Goal: Task Accomplishment & Management: Use online tool/utility

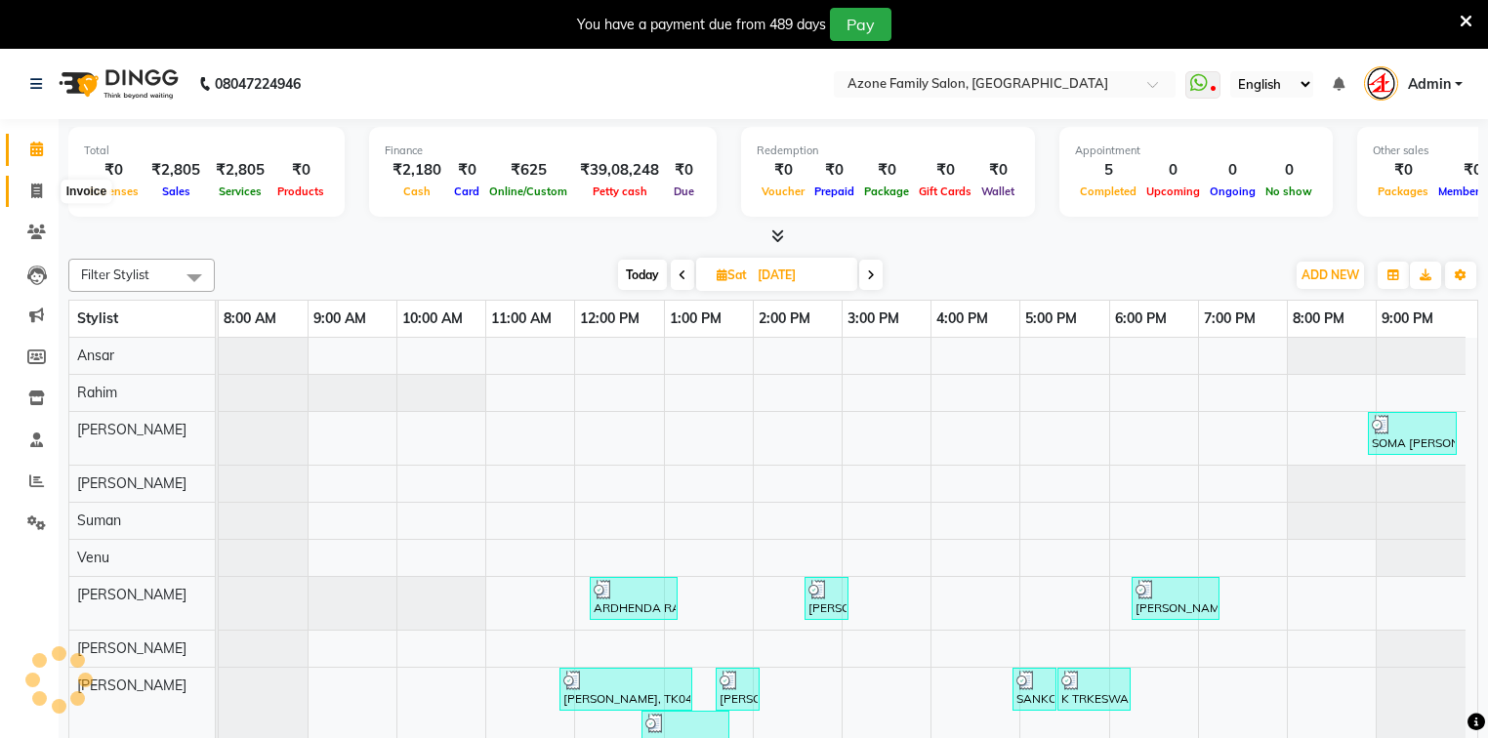
click at [35, 187] on icon at bounding box center [36, 191] width 11 height 15
select select "service"
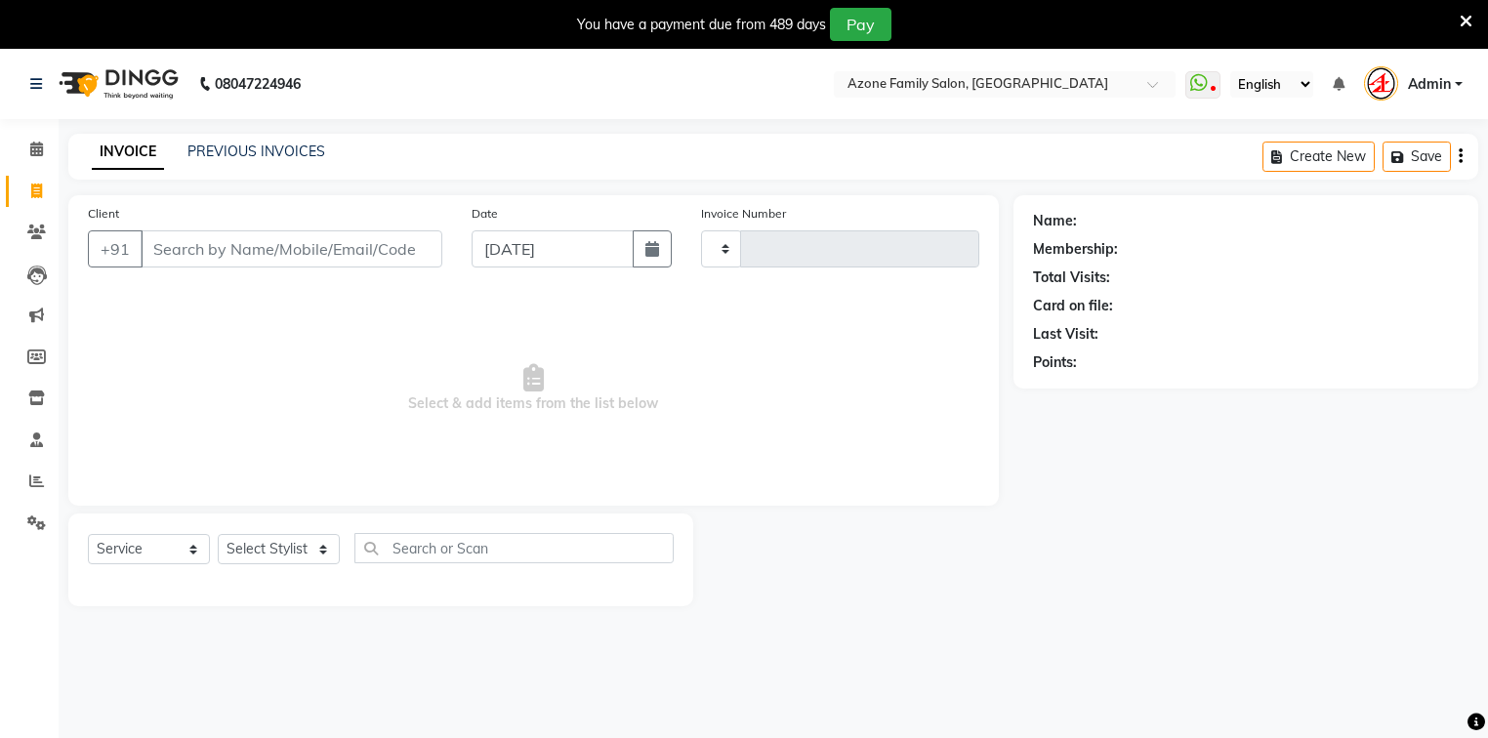
type input "2595"
select select "4296"
click at [262, 242] on input "Client" at bounding box center [292, 248] width 302 height 37
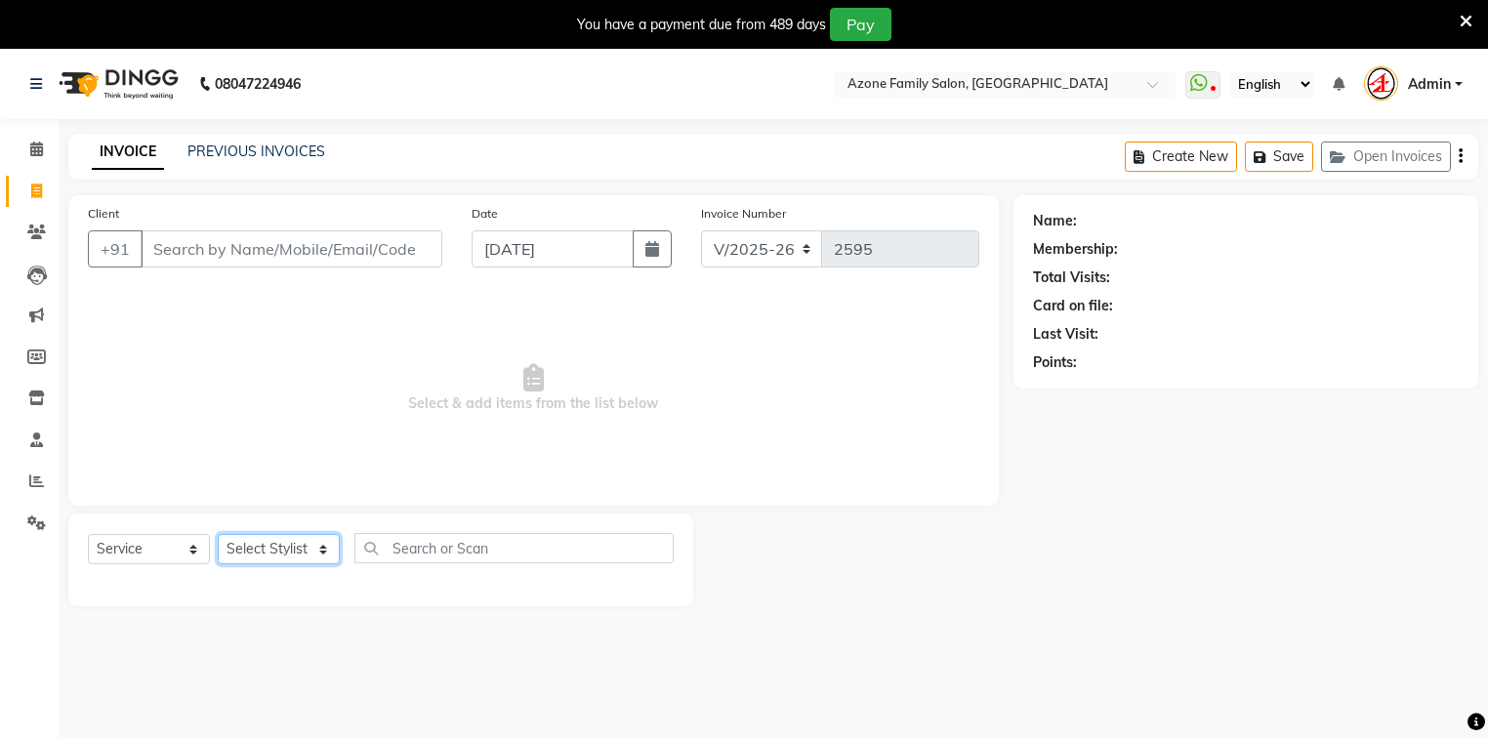
click at [287, 549] on select "Select Stylist [PERSON_NAME] [PERSON_NAME] DEEPIKA [PERSON_NAME] [PERSON_NAME] …" at bounding box center [279, 549] width 122 height 30
click at [929, 89] on input "text" at bounding box center [984, 86] width 283 height 20
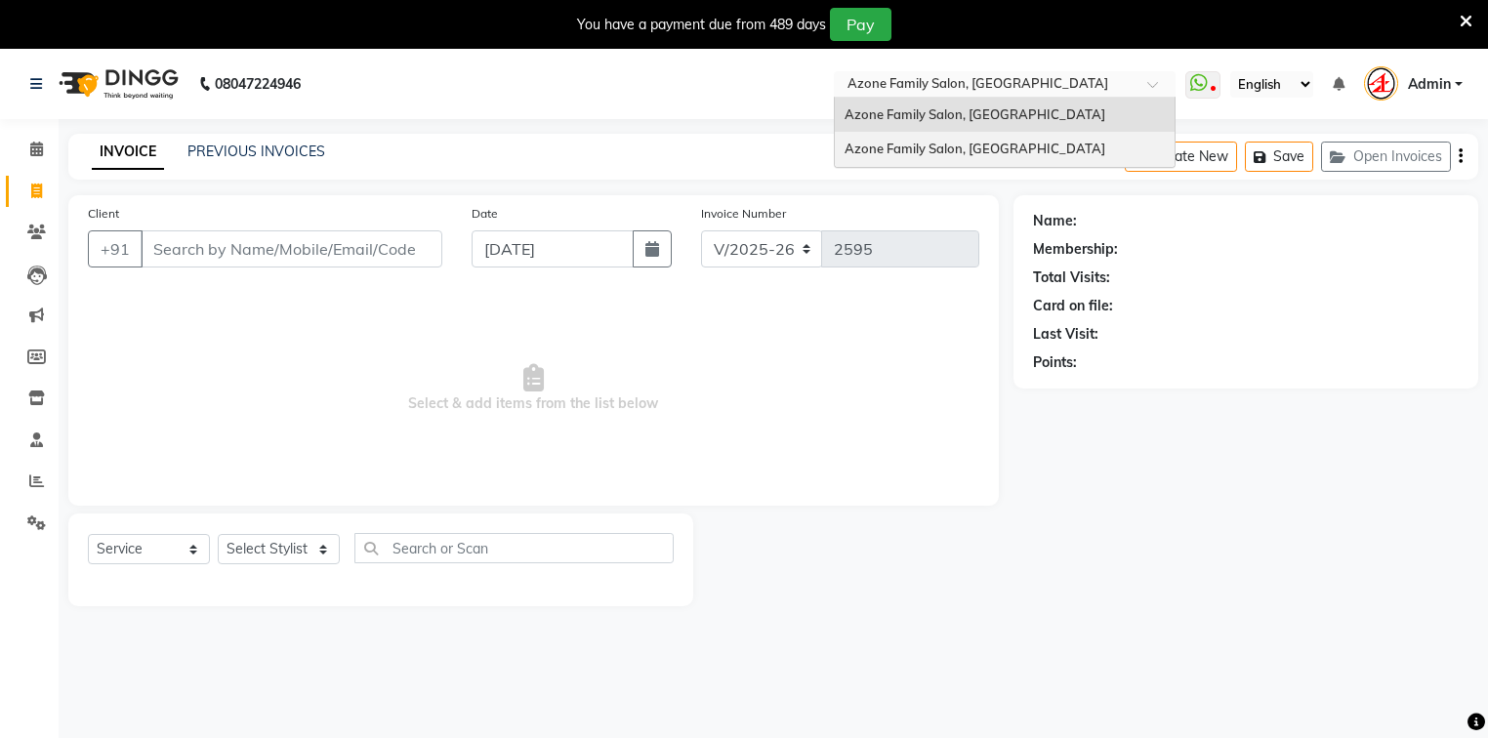
click at [933, 146] on span "Azone Family Salon, [GEOGRAPHIC_DATA]" at bounding box center [974, 149] width 261 height 16
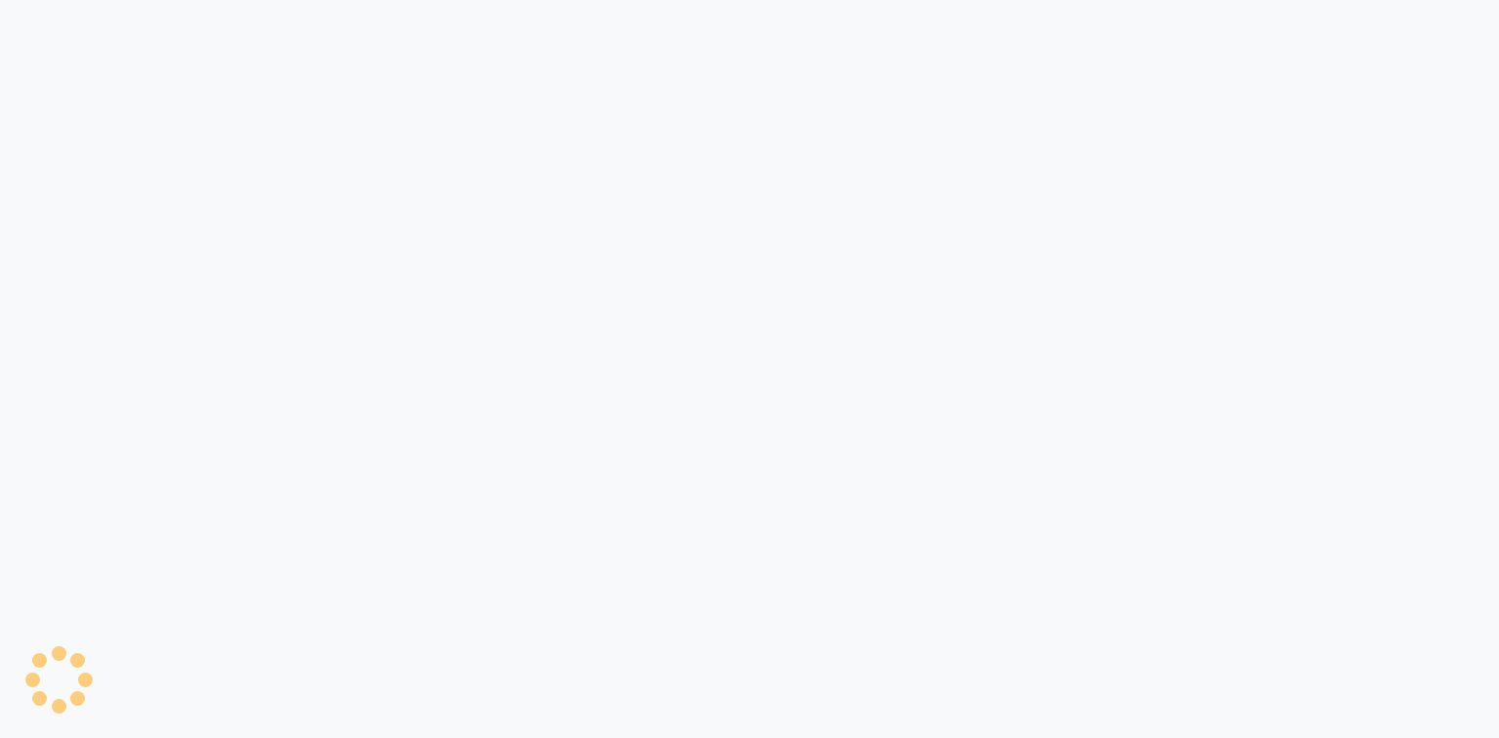
select select "service"
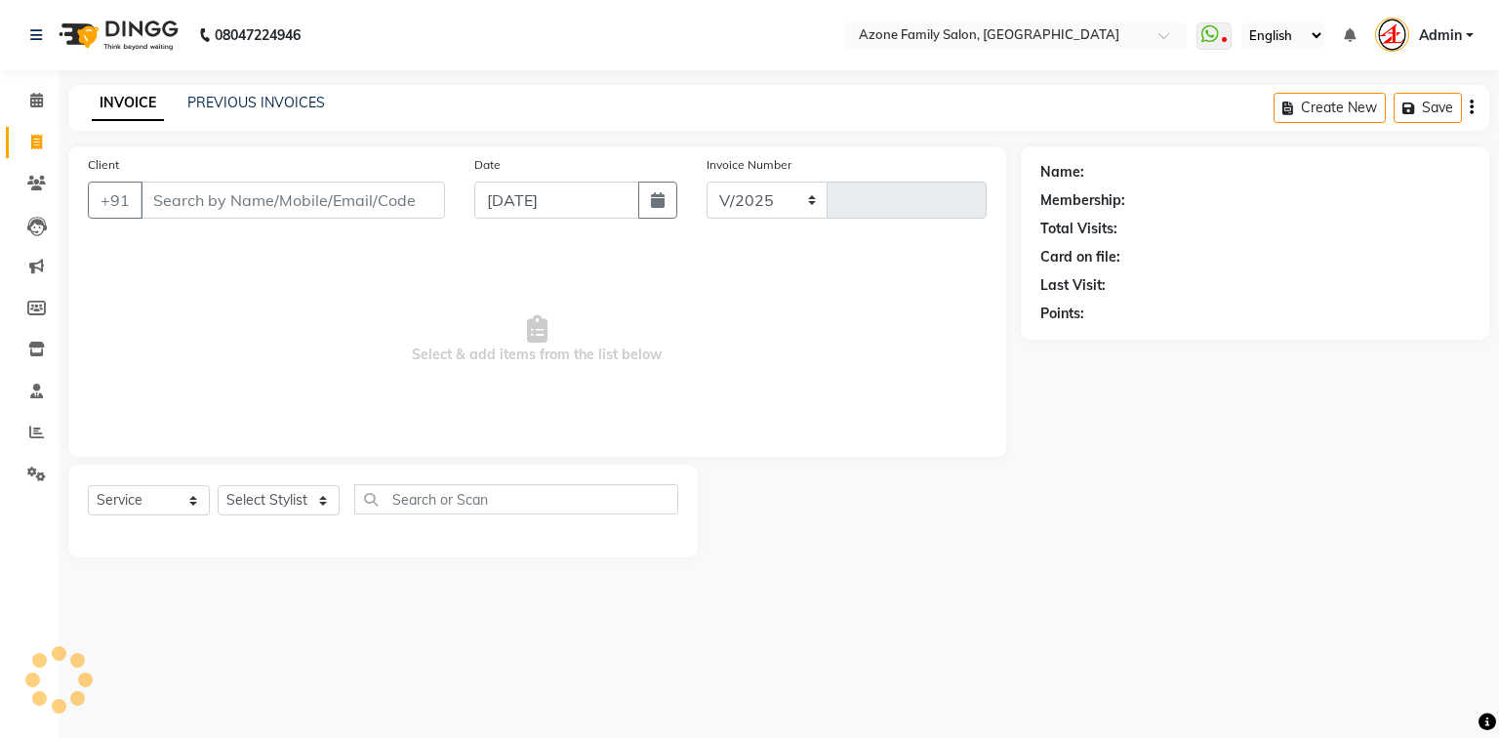
select select "5098"
type input "1414"
click at [247, 493] on select "Select Stylist Aftab Ansar Arpita Azone BIJOY DAS Dipika Injemam KESHAV Mahadev…" at bounding box center [279, 500] width 122 height 30
select select "32111"
click at [218, 486] on select "Select Stylist Aftab Ansar Arpita Azone BIJOY DAS Dipika Injemam KESHAV Mahadev…" at bounding box center [279, 500] width 122 height 30
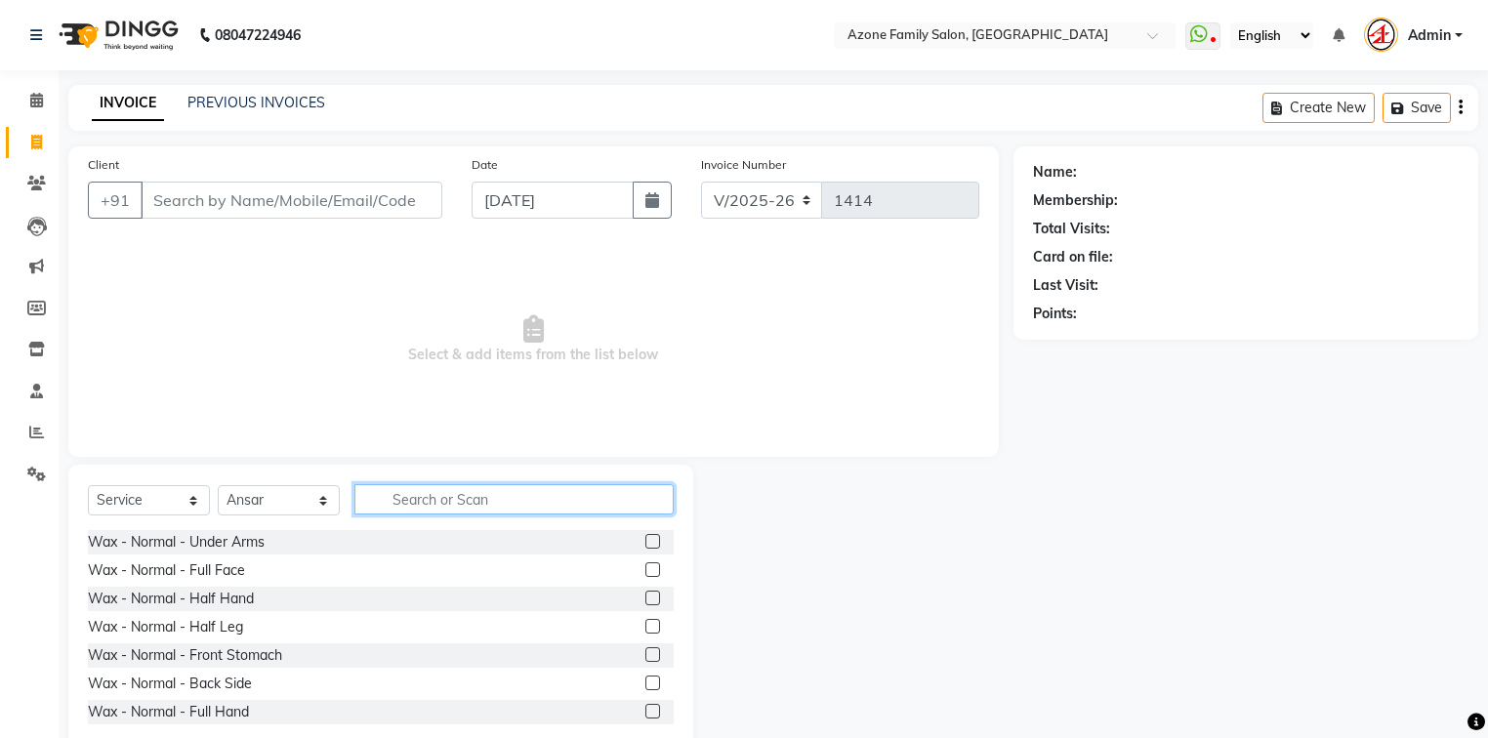
click at [421, 502] on input "text" at bounding box center [513, 499] width 319 height 30
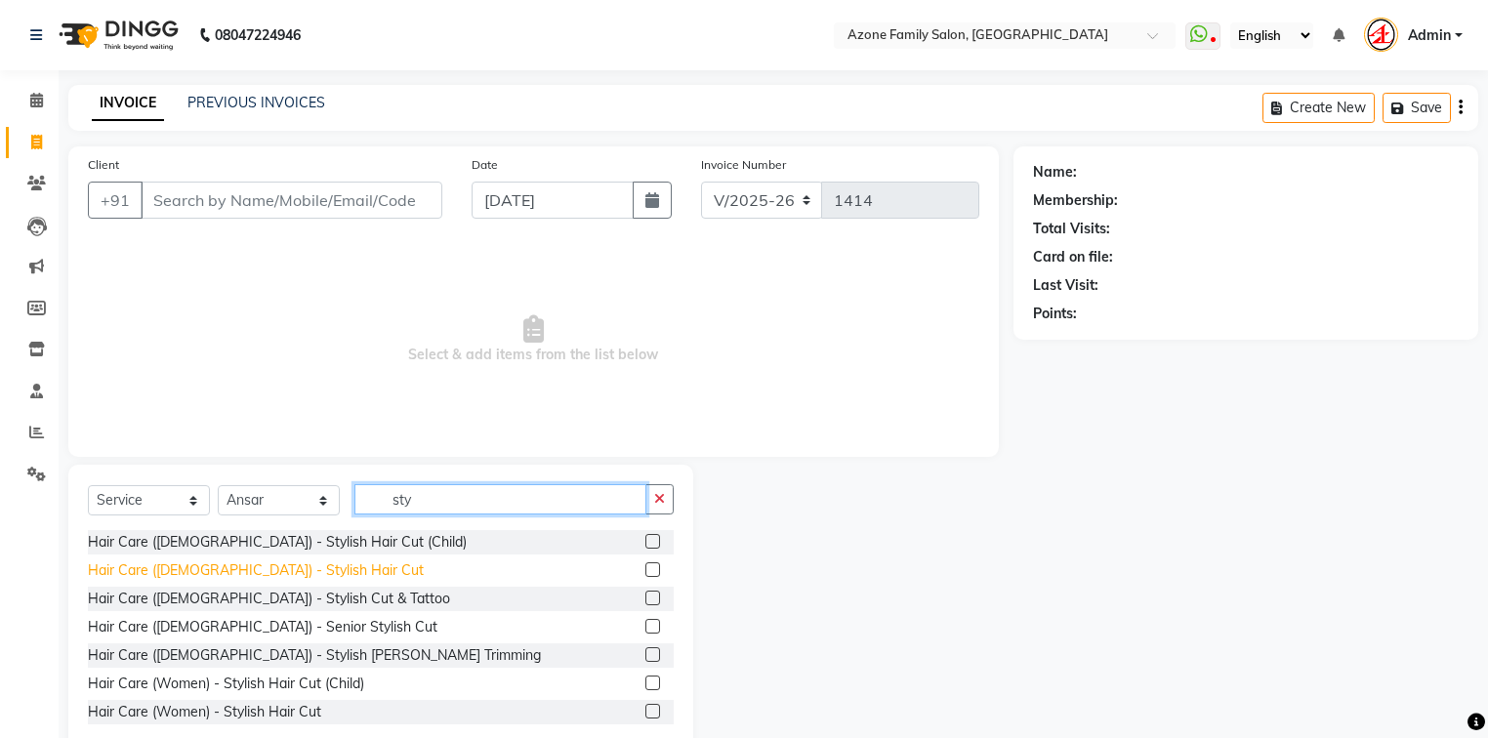
type input "sty"
click at [258, 567] on div "Hair Care (Male) - Stylish Hair Cut" at bounding box center [256, 570] width 336 height 20
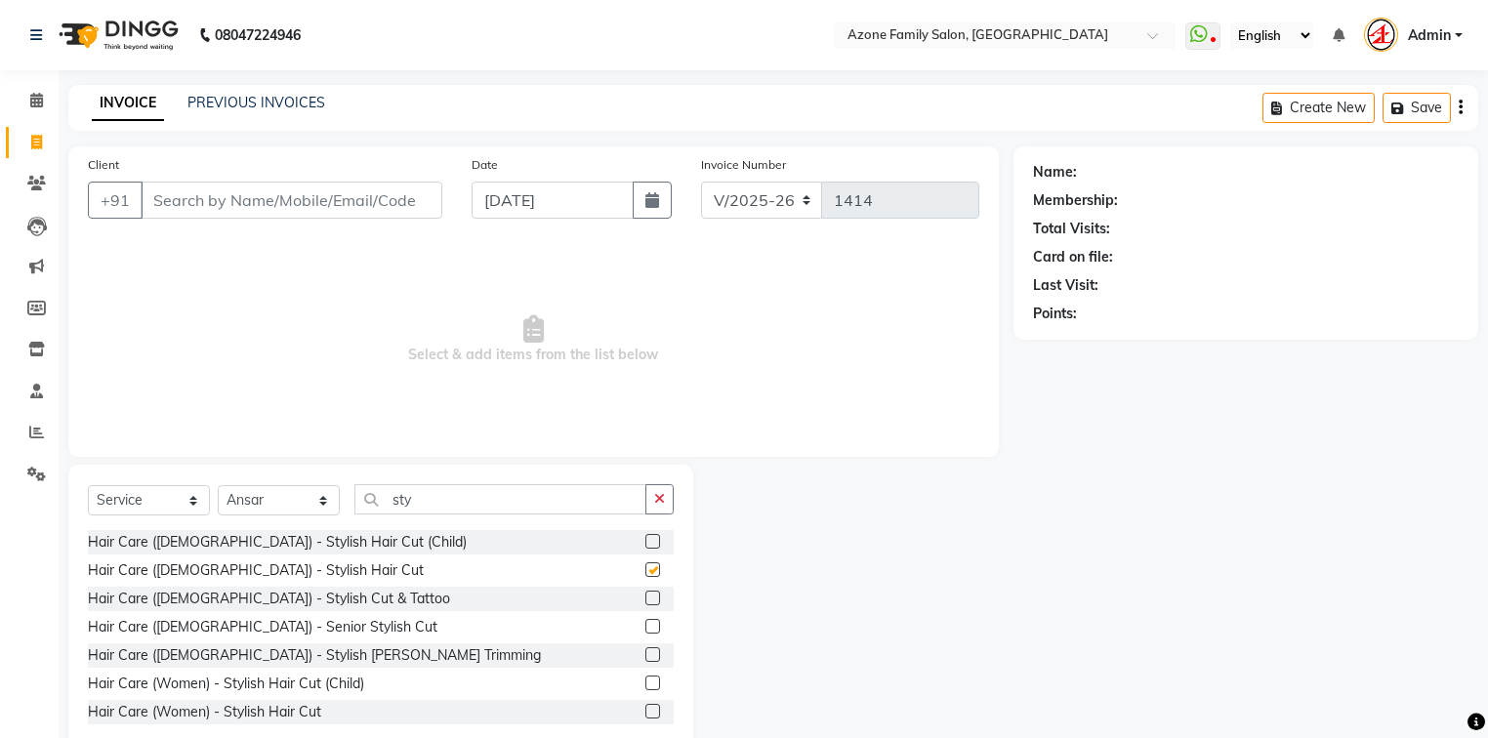
checkbox input "false"
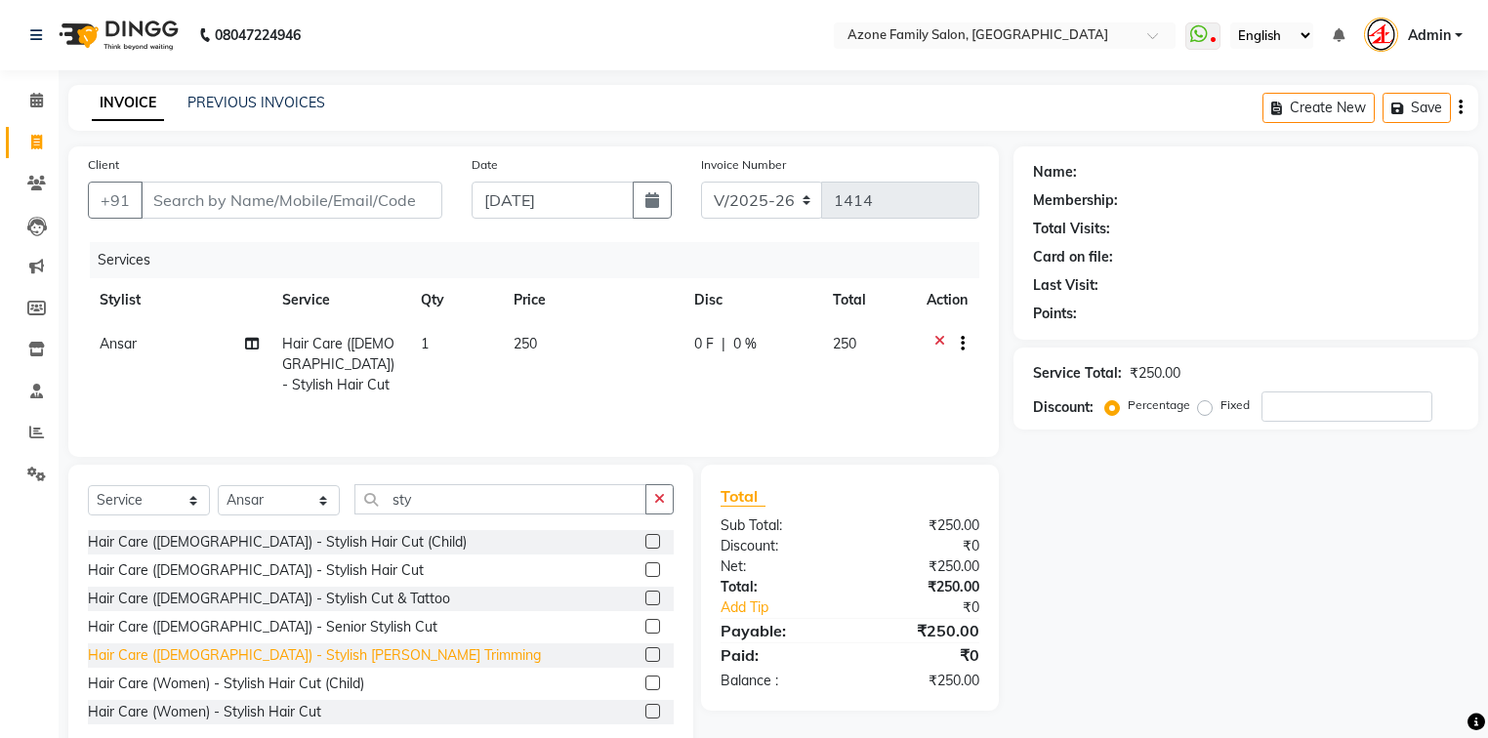
click at [288, 659] on div "Hair Care (Male) - Stylish Beard Trimming" at bounding box center [314, 655] width 453 height 20
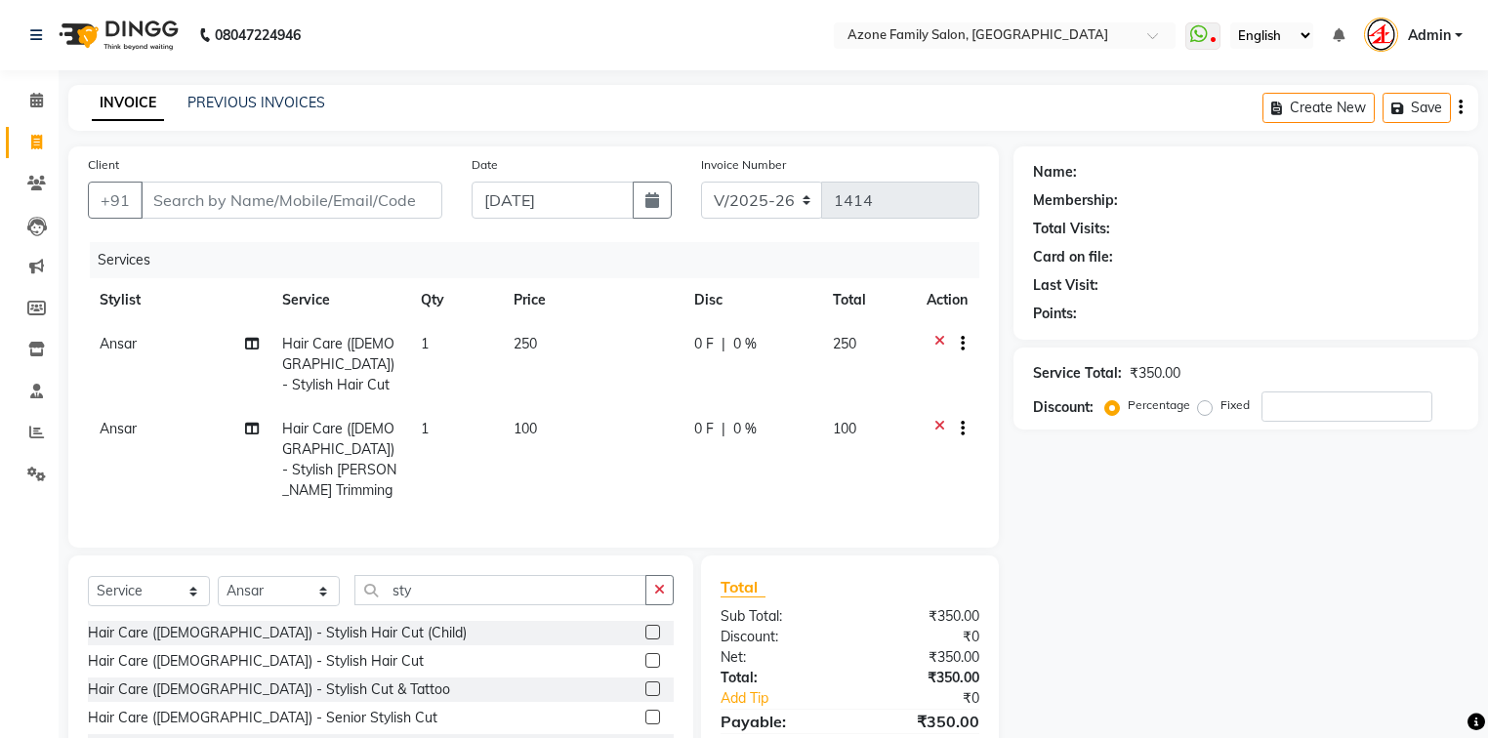
click at [266, 736] on div "Hair Care (Male) - Stylish Beard Trimming" at bounding box center [314, 746] width 453 height 20
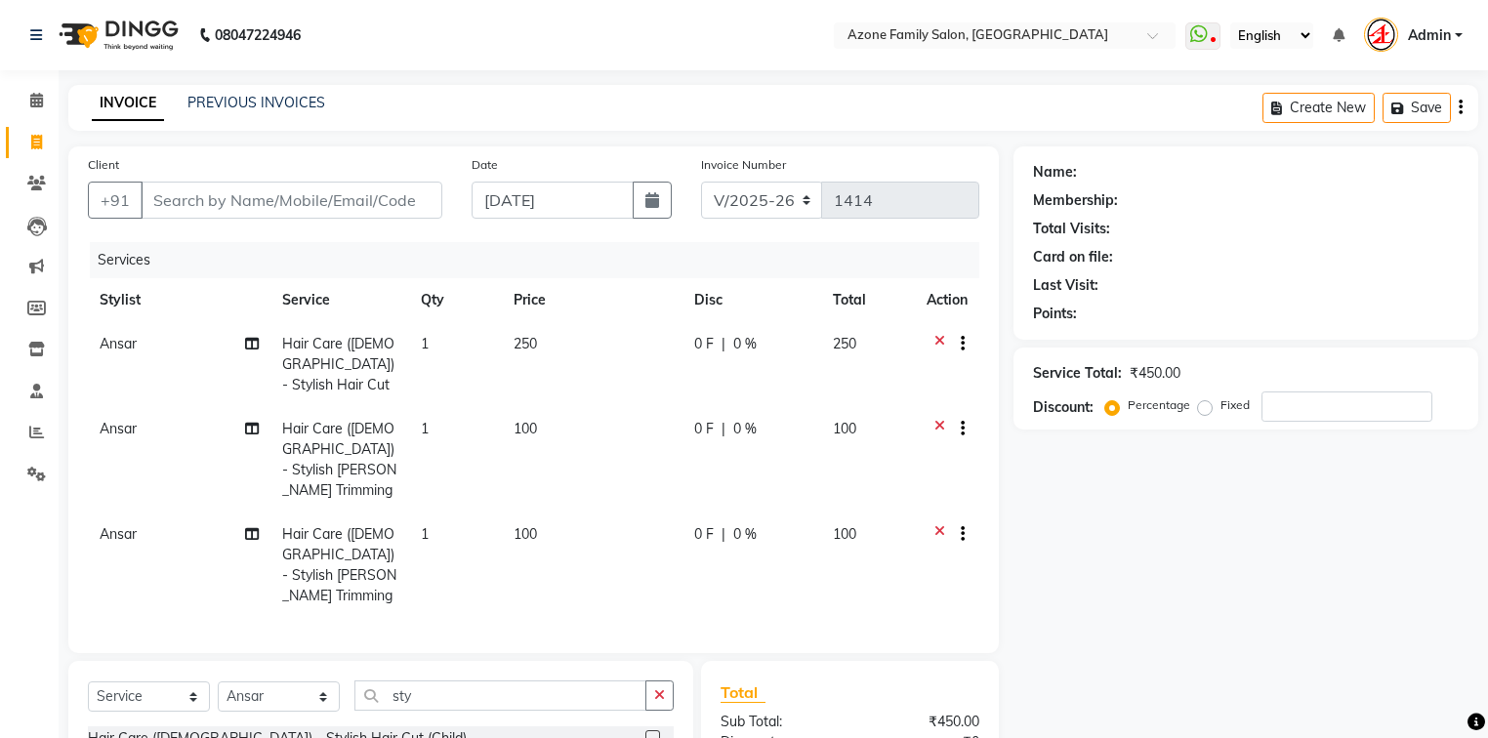
checkbox input "false"
click at [658, 688] on icon "button" at bounding box center [659, 695] width 11 height 14
click at [633, 680] on input "text" at bounding box center [513, 695] width 319 height 30
click at [273, 681] on select "Select Stylist Aftab Ansar Arpita Azone BIJOY DAS Dipika Injemam KESHAV Mahadev…" at bounding box center [279, 696] width 122 height 30
select select "75775"
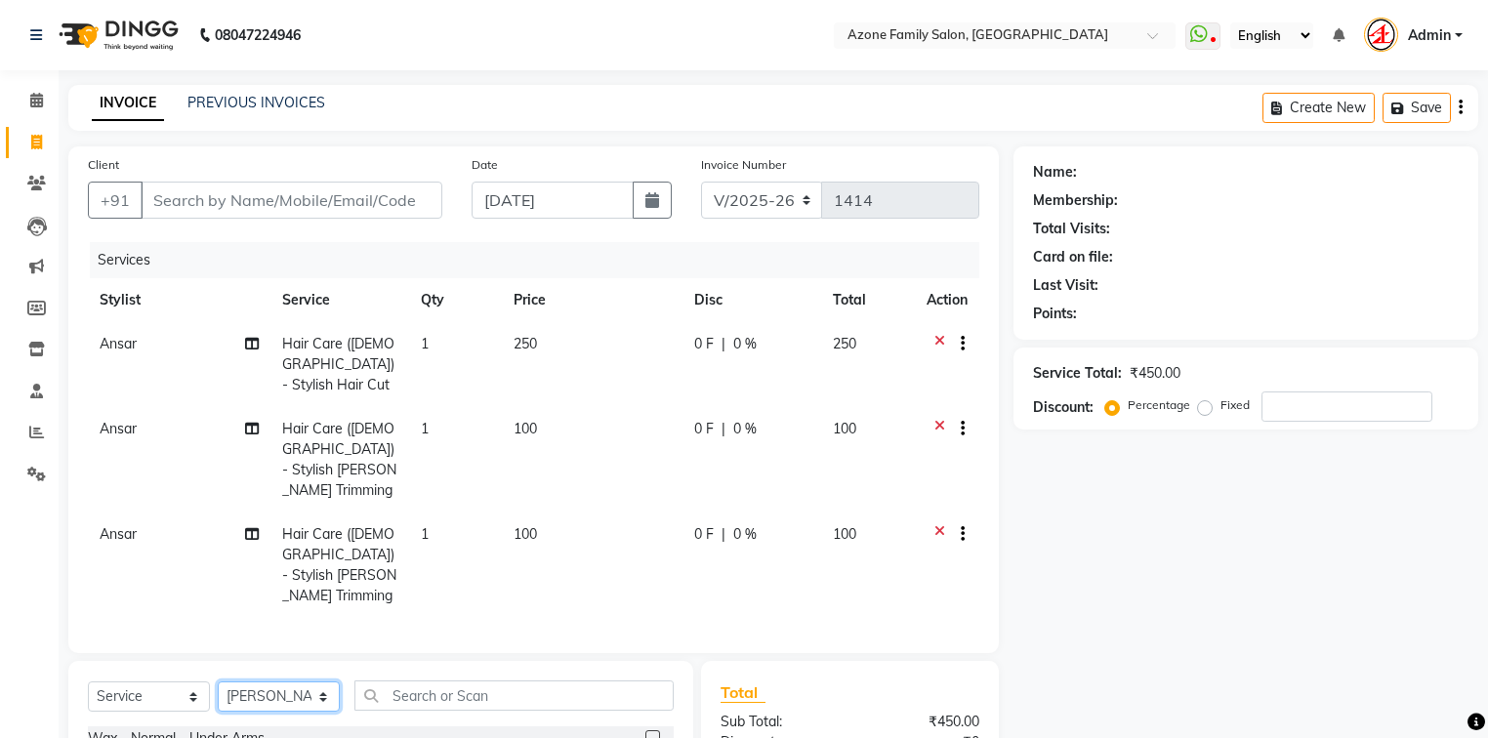
click at [218, 681] on select "Select Stylist Aftab Ansar Arpita Azone BIJOY DAS Dipika Injemam KESHAV Mahadev…" at bounding box center [279, 696] width 122 height 30
click at [501, 680] on input "text" at bounding box center [513, 695] width 319 height 30
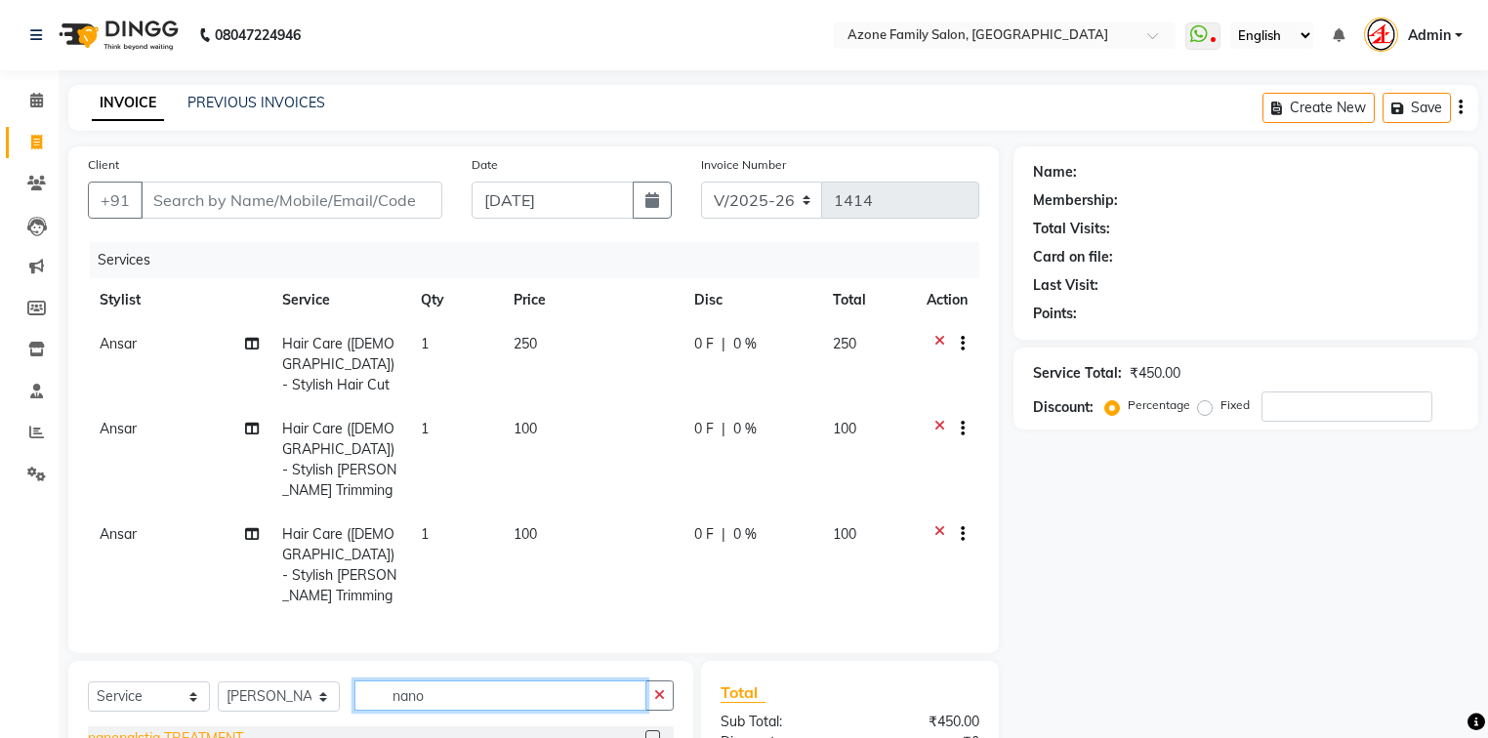
type input "nano"
click at [212, 728] on div "nanopalstia TREATMENT" at bounding box center [165, 738] width 155 height 20
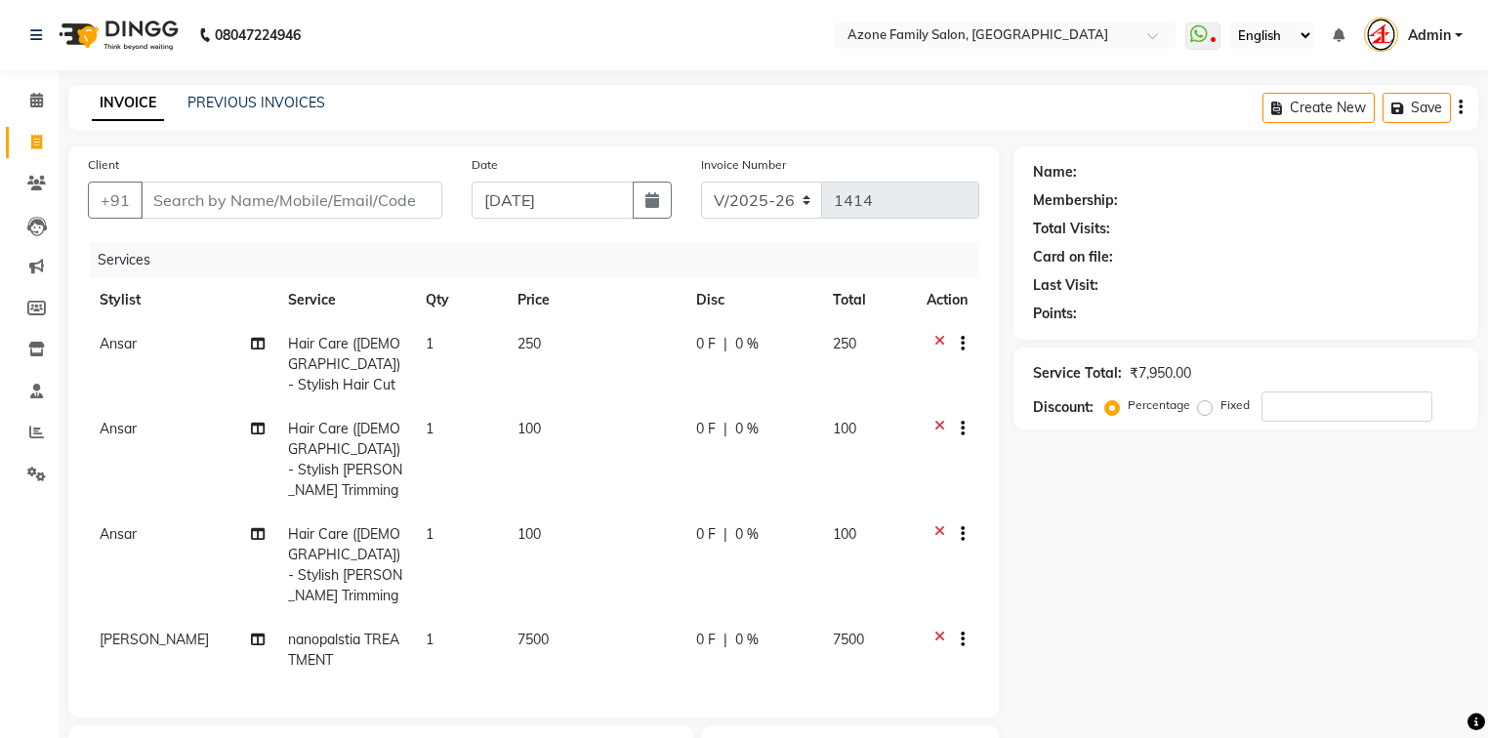
checkbox input "false"
click at [573, 555] on td "100" at bounding box center [596, 564] width 180 height 105
select select "32111"
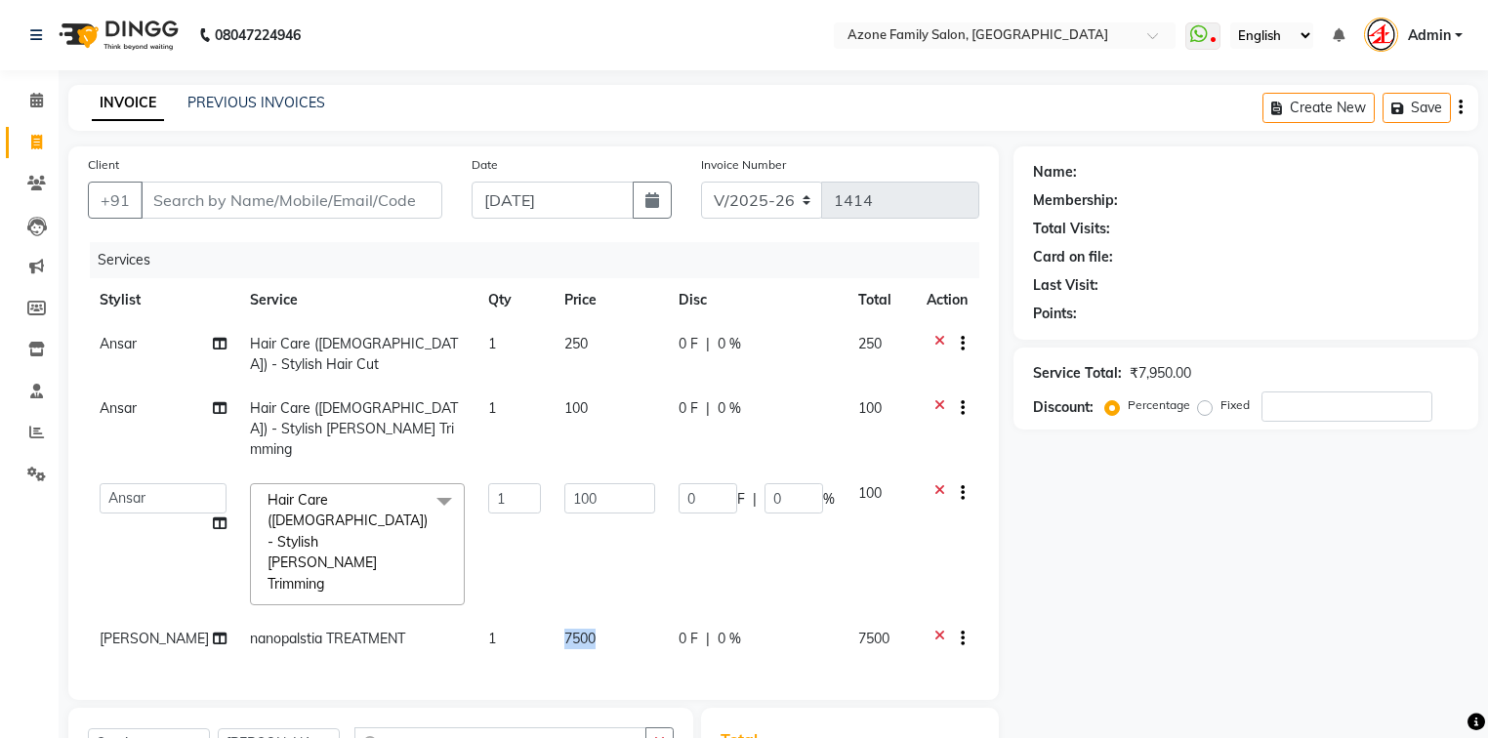
drag, startPoint x: 590, startPoint y: 532, endPoint x: 476, endPoint y: 524, distance: 113.5
click at [476, 617] on tr "BIJOY DAS nanopalstia TREATMENT 1 7500 0 F | 0 % 7500" at bounding box center [533, 641] width 891 height 48
click at [574, 617] on td "7500" at bounding box center [609, 641] width 114 height 48
select select "75775"
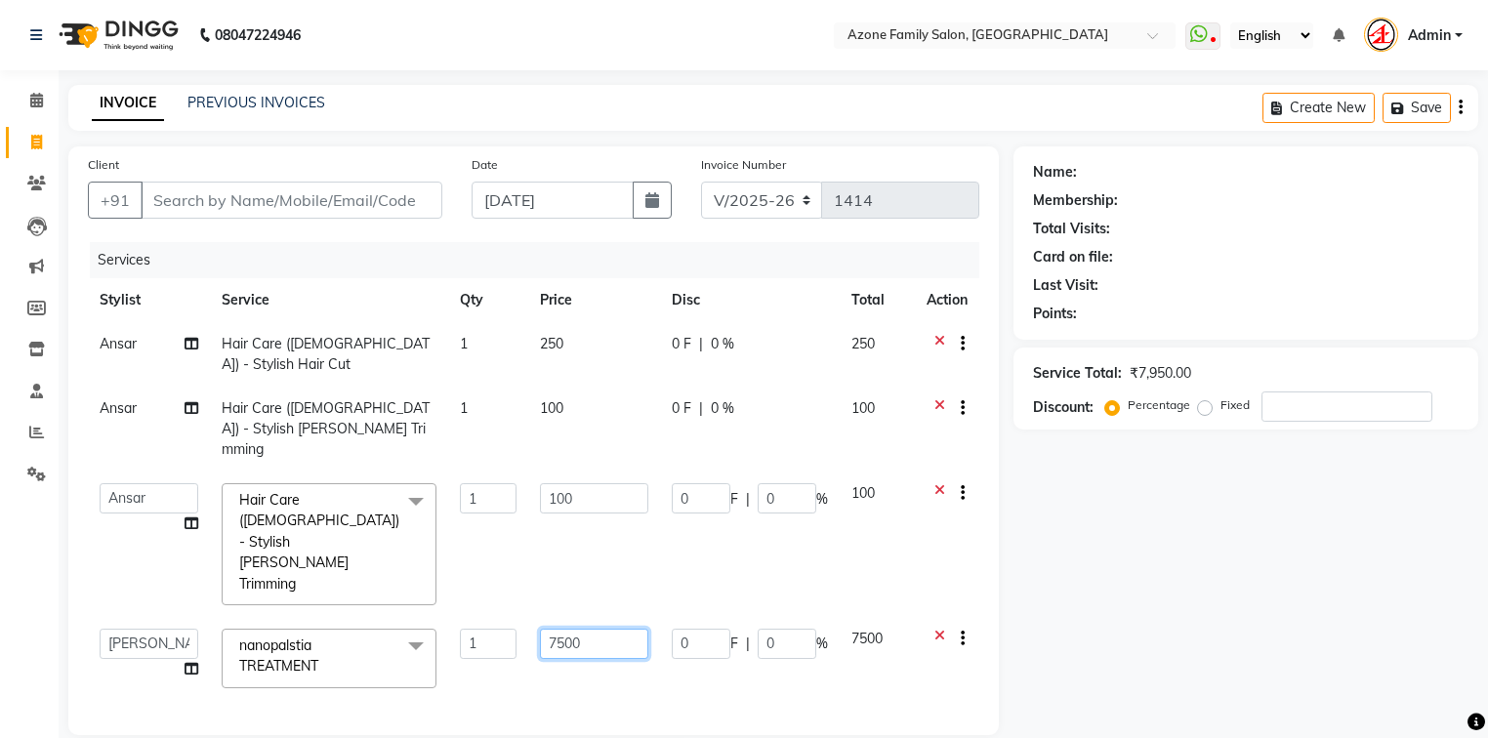
drag, startPoint x: 581, startPoint y: 547, endPoint x: 595, endPoint y: 547, distance: 14.6
click at [593, 629] on input "7500" at bounding box center [594, 644] width 108 height 30
drag, startPoint x: 572, startPoint y: 543, endPoint x: 586, endPoint y: 544, distance: 13.7
click at [574, 629] on input "7500" at bounding box center [594, 644] width 108 height 30
click at [588, 629] on input "7500" at bounding box center [594, 644] width 108 height 30
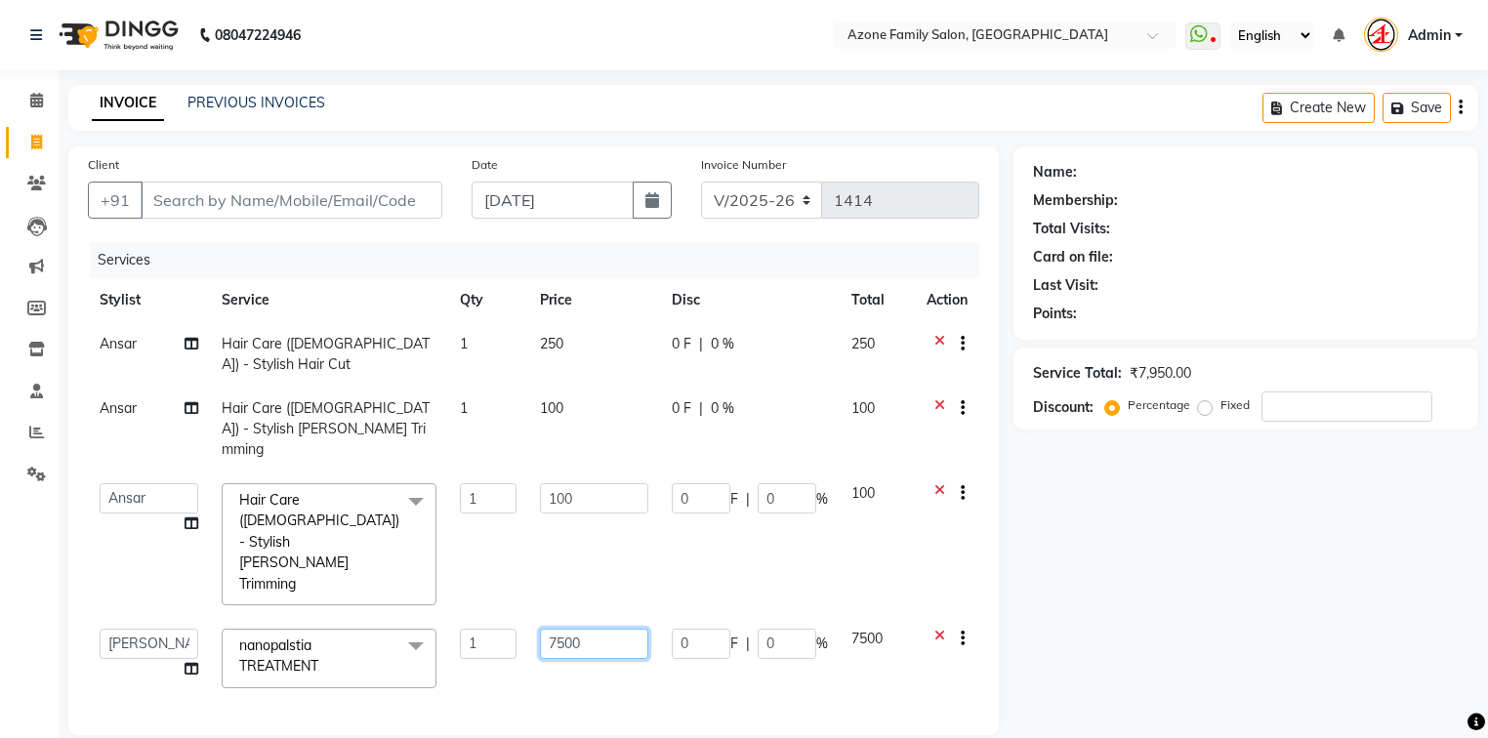
click at [588, 629] on input "7500" at bounding box center [594, 644] width 108 height 30
drag, startPoint x: 588, startPoint y: 544, endPoint x: 531, endPoint y: 541, distance: 56.7
click at [531, 617] on td "7500" at bounding box center [594, 658] width 132 height 83
type input "4500"
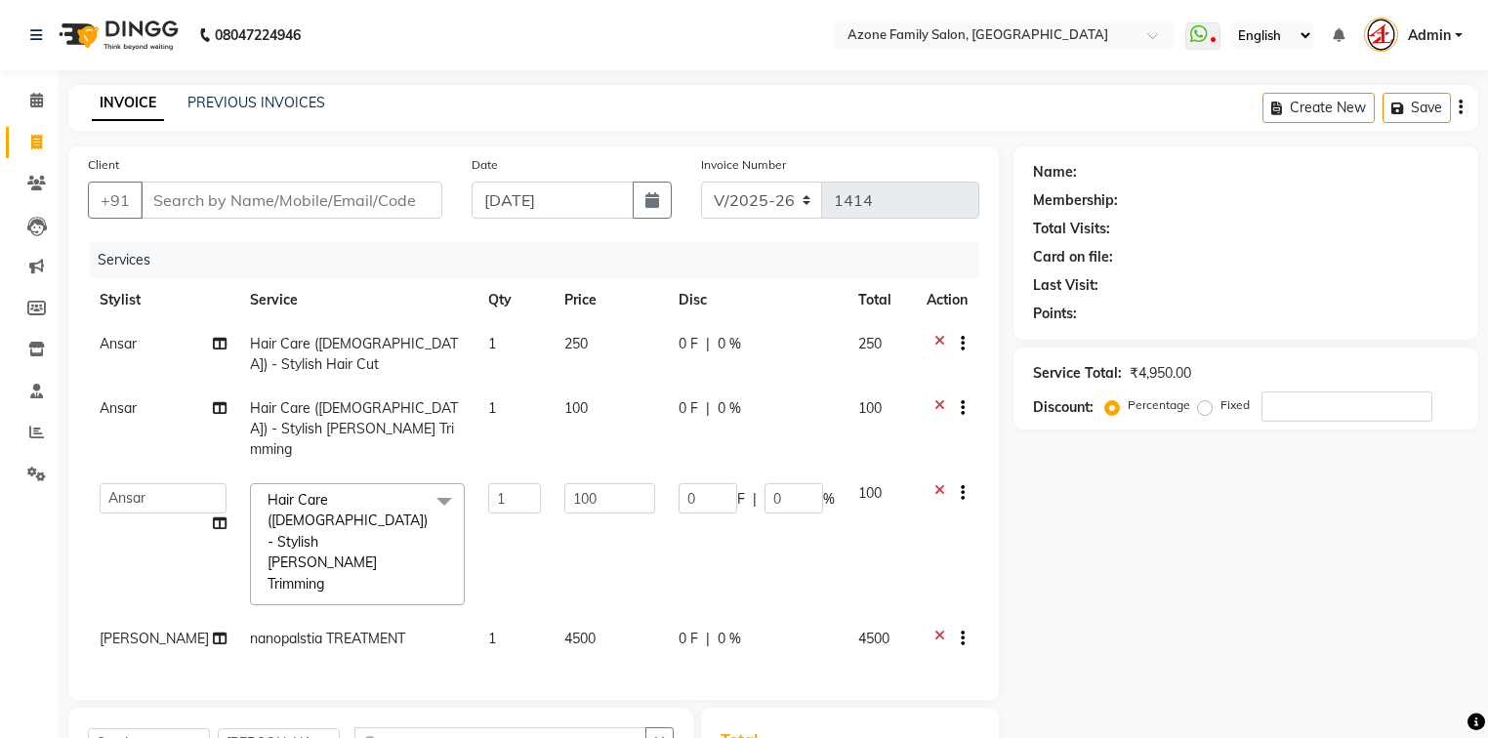
click at [563, 587] on div "Services Stylist Service Qty Price Disc Total Action Ansar Hair Care (Male) - S…" at bounding box center [533, 461] width 891 height 438
click at [325, 210] on input "Client" at bounding box center [292, 200] width 302 height 37
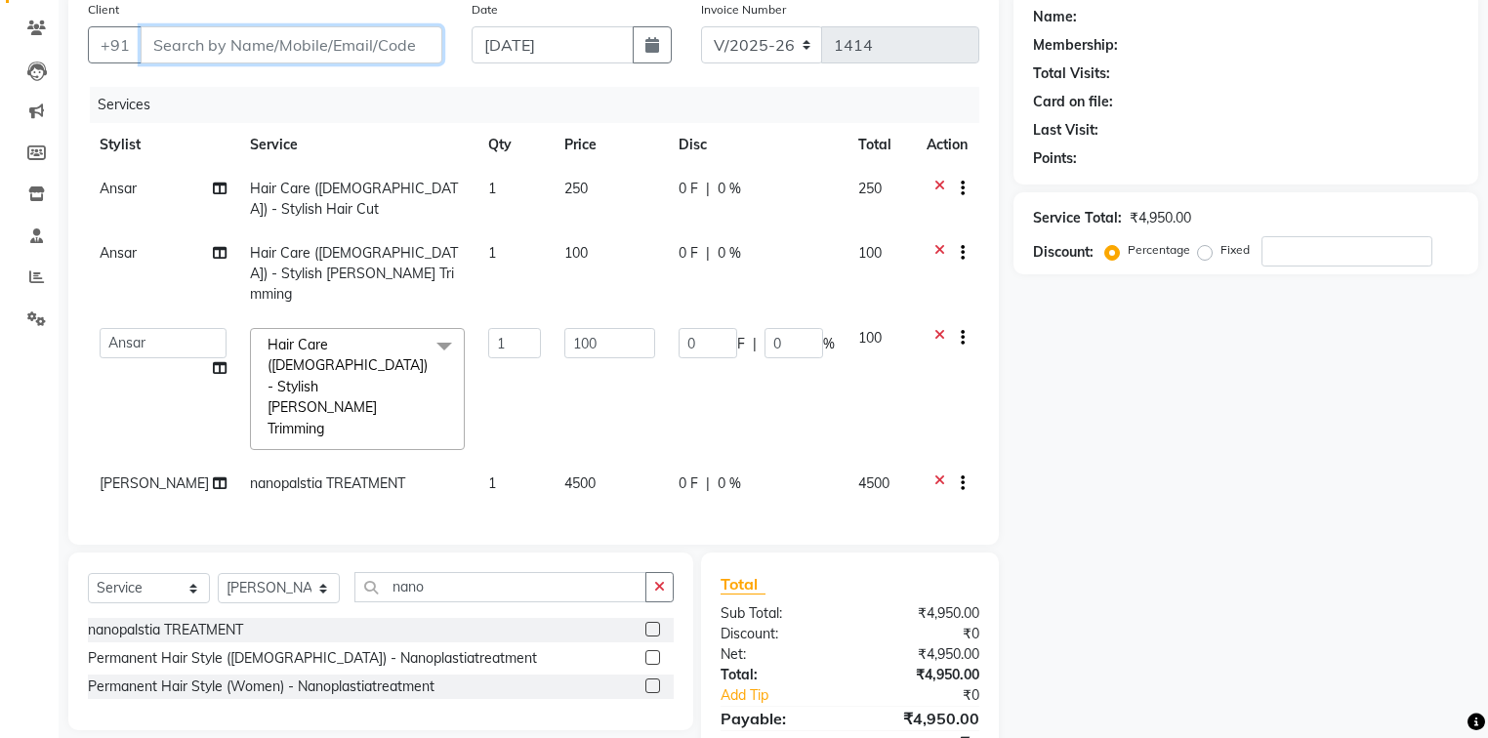
scroll to position [156, 0]
click at [280, 39] on input "Client" at bounding box center [292, 43] width 302 height 37
click at [234, 57] on input "Client" at bounding box center [292, 43] width 302 height 37
click at [308, 39] on input "Client" at bounding box center [292, 43] width 302 height 37
click at [295, 56] on input "Client" at bounding box center [292, 43] width 302 height 37
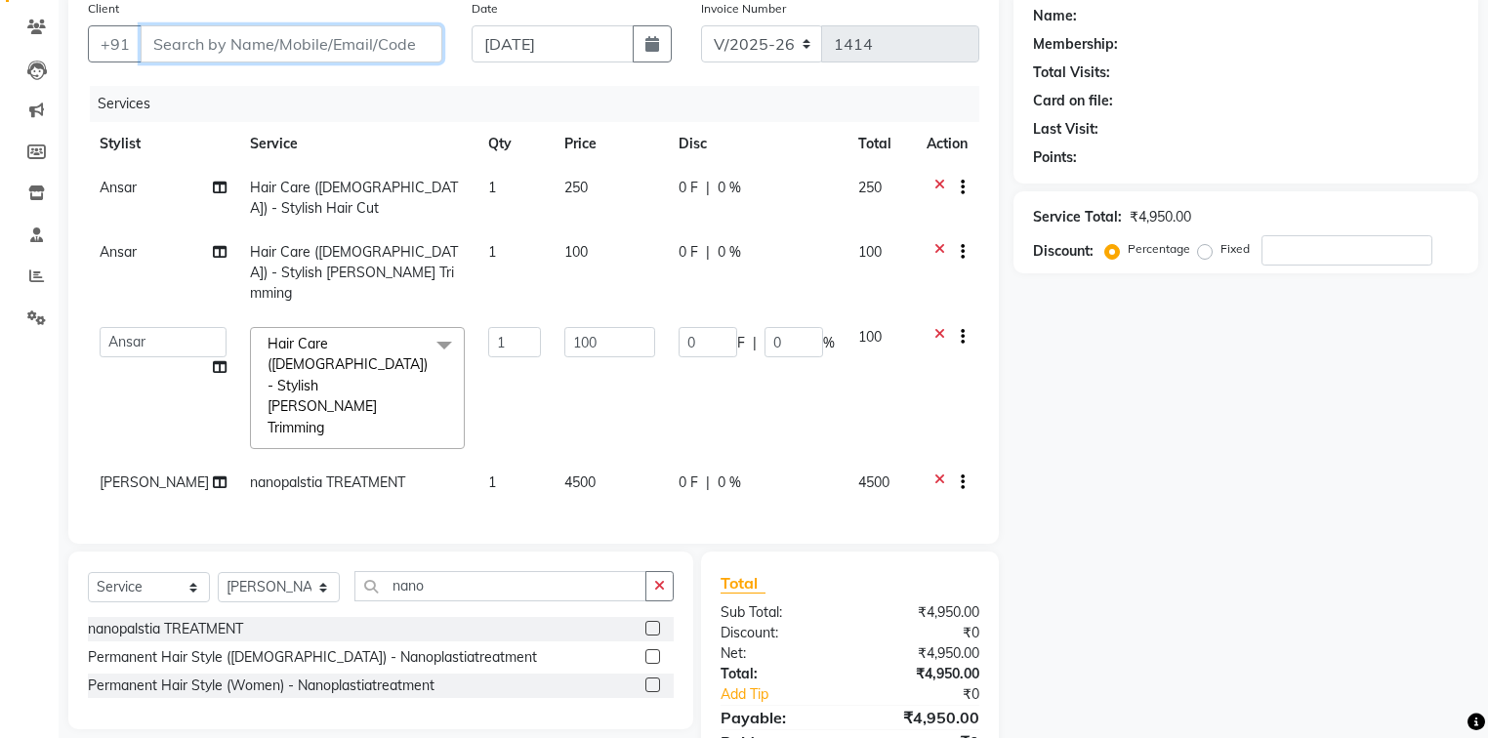
type input "9"
type input "0"
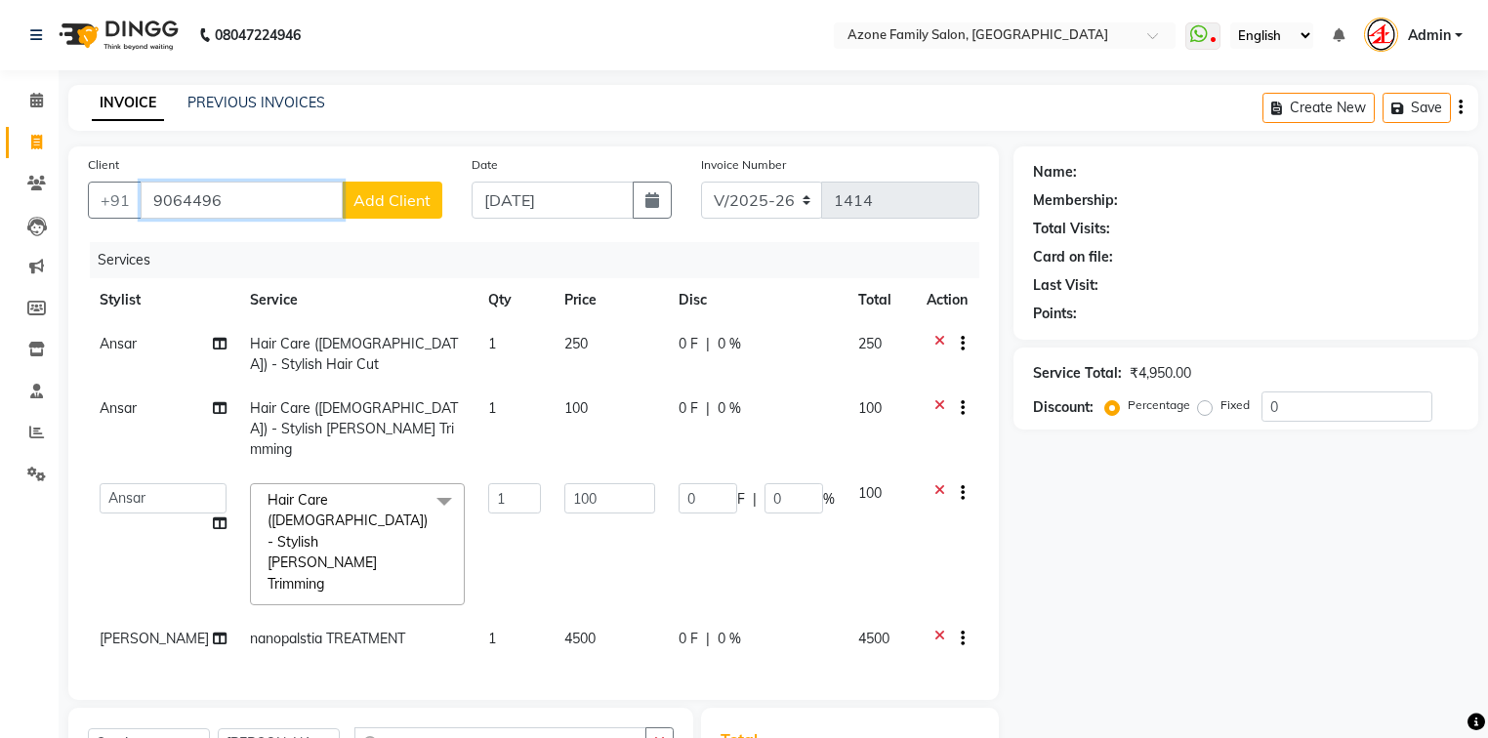
click at [242, 199] on input "9064496" at bounding box center [242, 200] width 202 height 37
click at [202, 199] on input "9064436944" at bounding box center [242, 200] width 202 height 37
drag, startPoint x: 268, startPoint y: 199, endPoint x: 150, endPoint y: 186, distance: 118.8
click at [150, 186] on input "9064436944" at bounding box center [242, 200] width 202 height 37
click at [235, 247] on span "747736" at bounding box center [259, 245] width 59 height 20
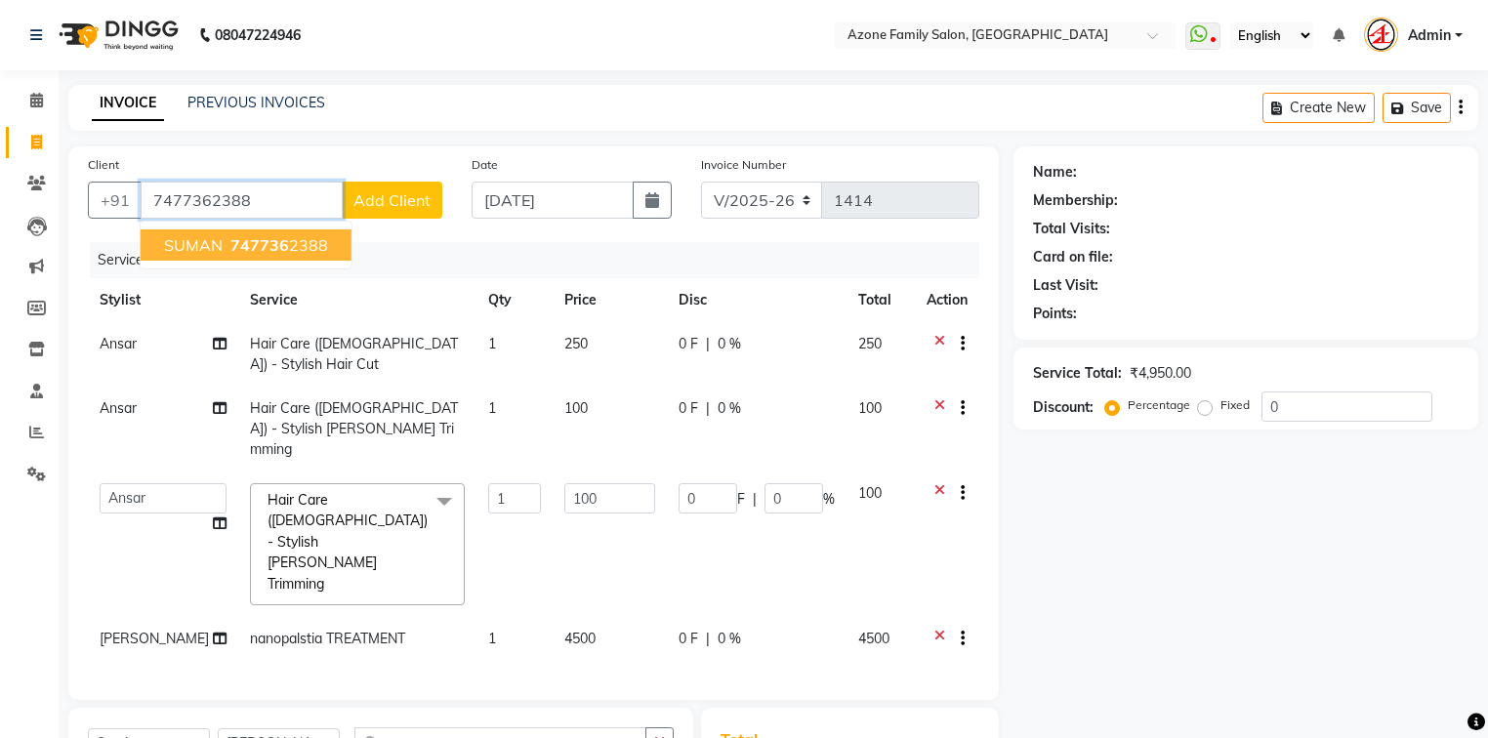
type input "7477362388"
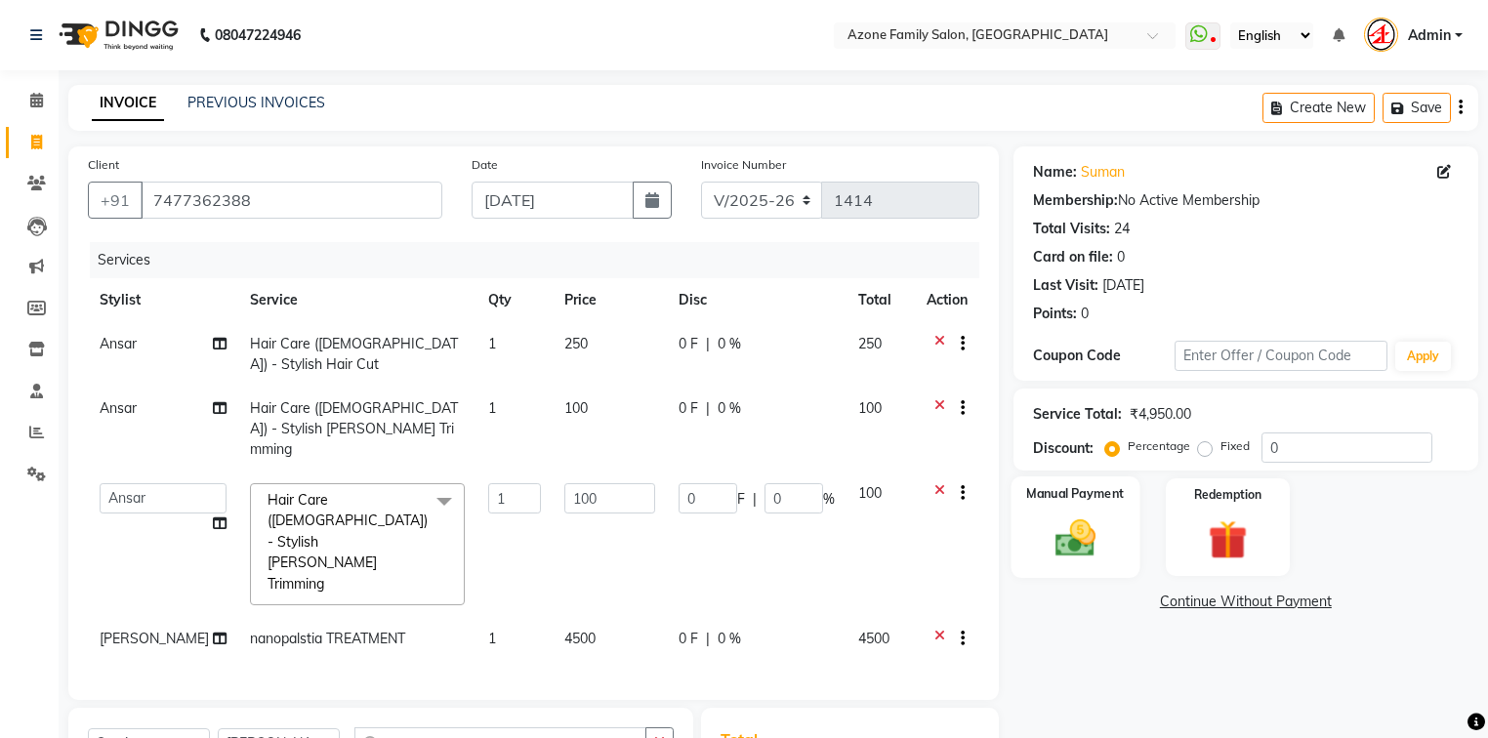
click at [1085, 547] on img at bounding box center [1075, 538] width 66 height 47
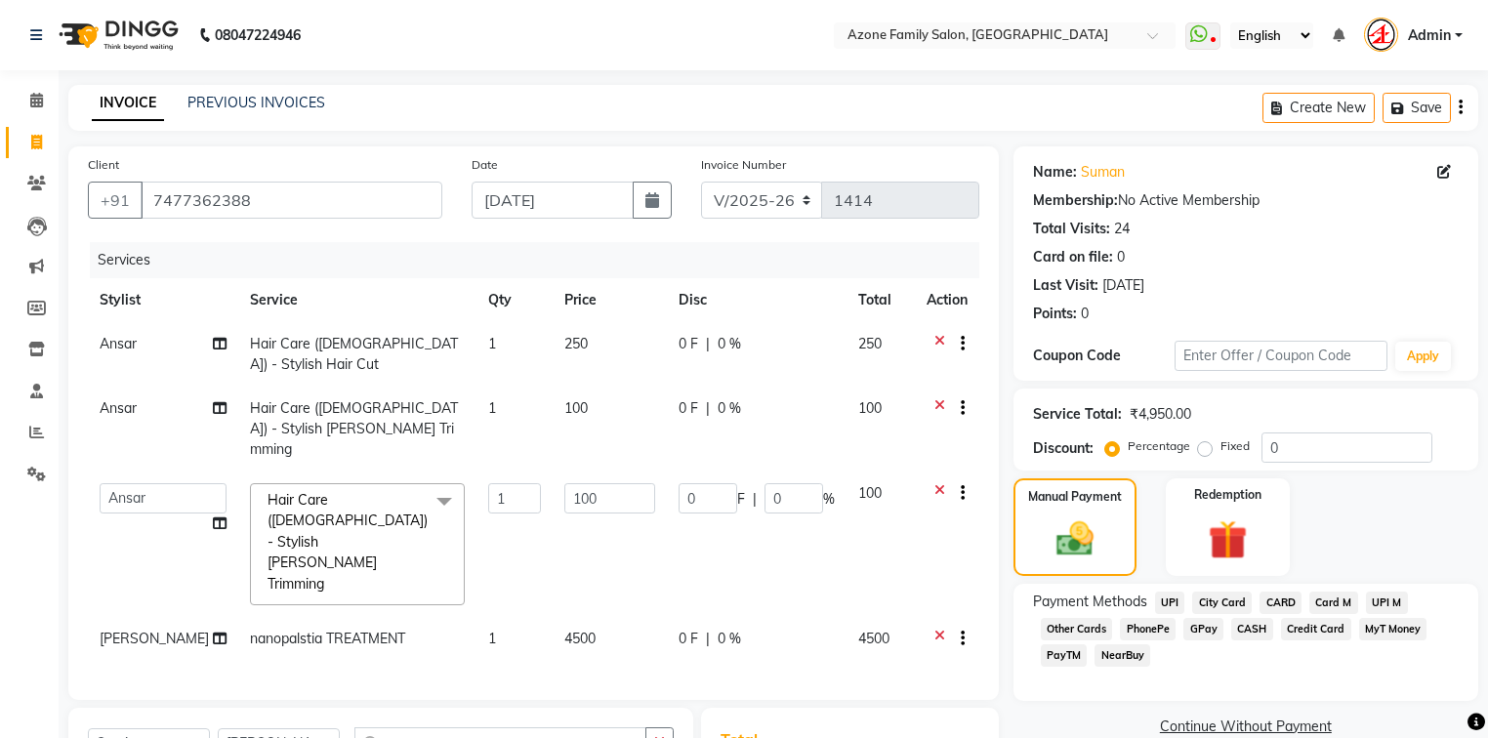
click at [1169, 597] on span "UPI" at bounding box center [1170, 603] width 30 height 22
drag, startPoint x: 1254, startPoint y: 688, endPoint x: 1133, endPoint y: 704, distance: 122.0
click at [1133, 704] on div "Amount: 4950" at bounding box center [1245, 694] width 455 height 33
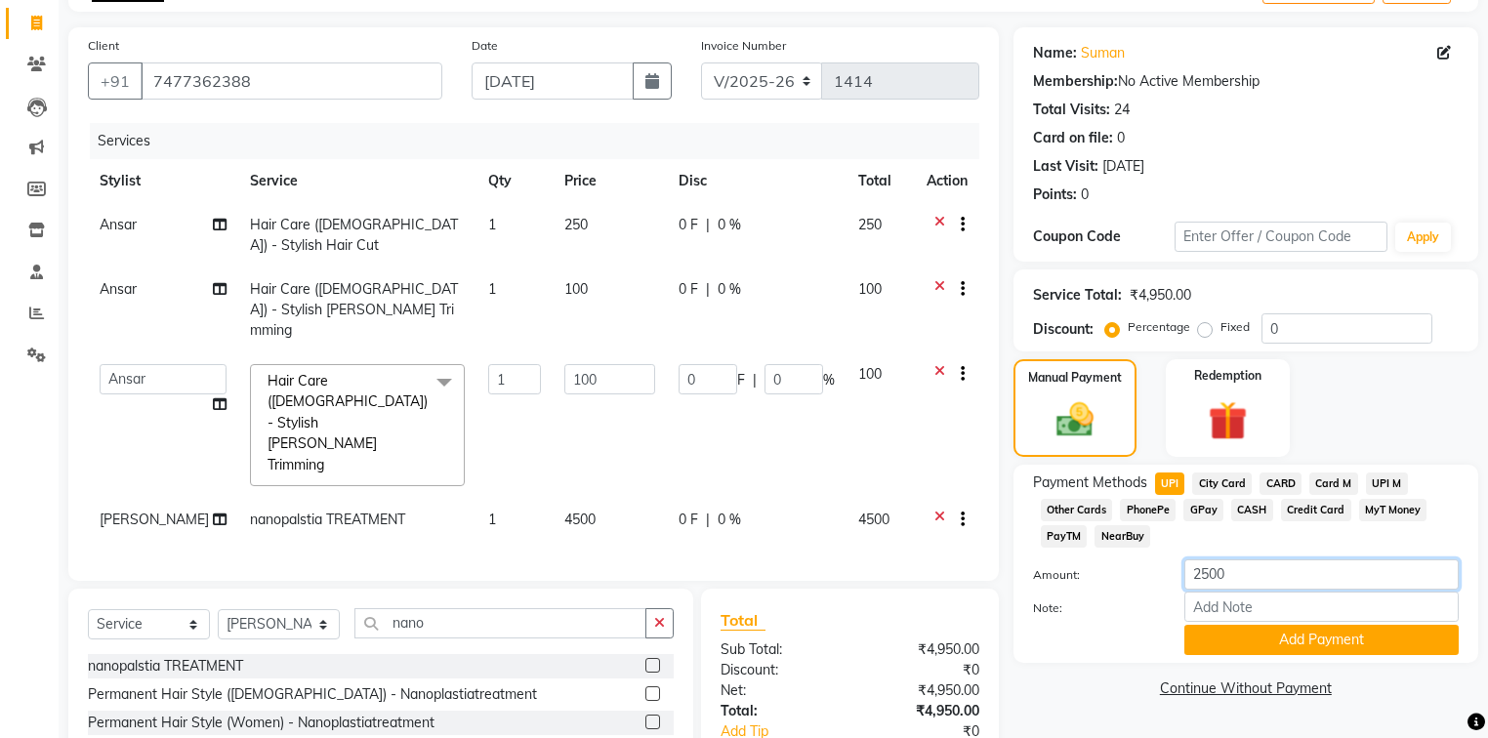
scroll to position [156, 0]
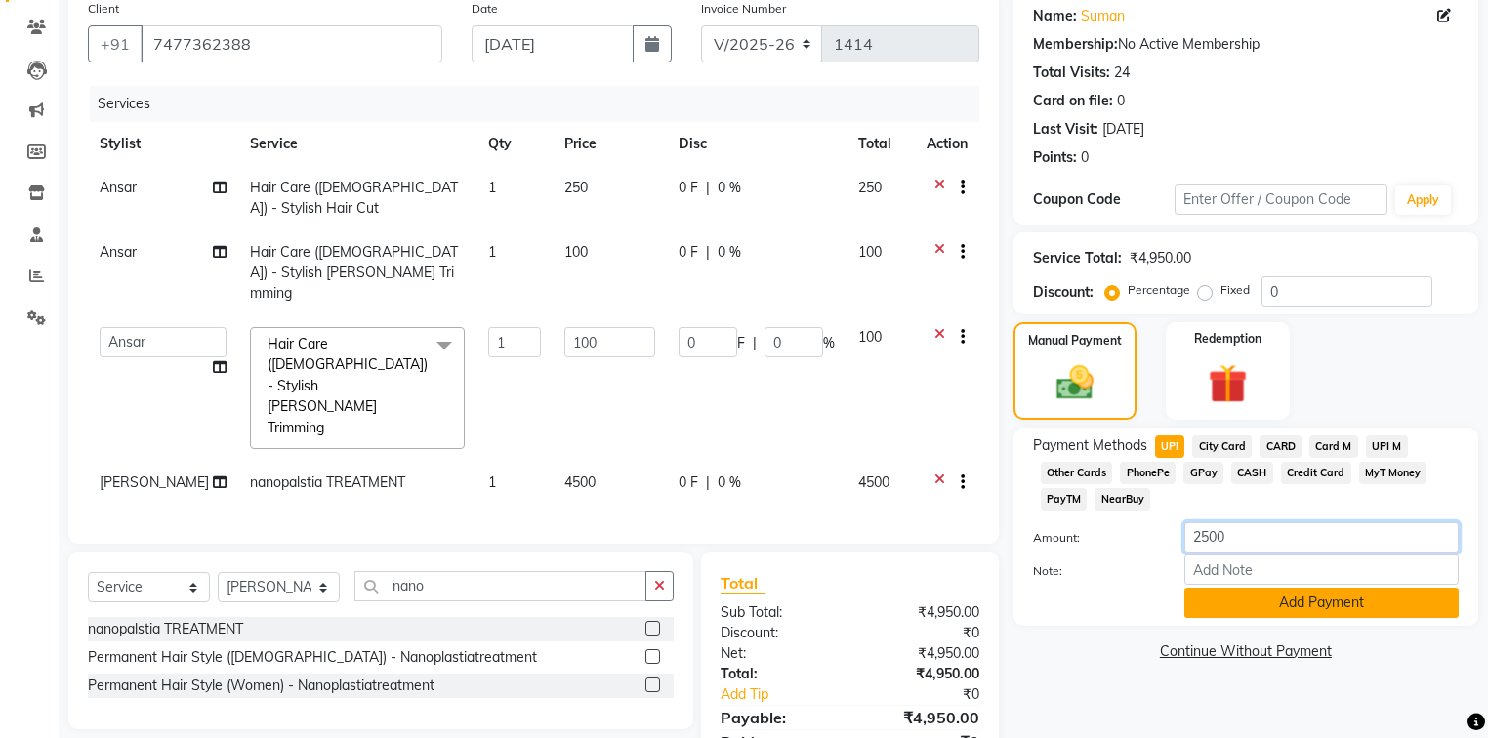
type input "2500"
click at [1247, 609] on button "Add Payment" at bounding box center [1321, 603] width 274 height 30
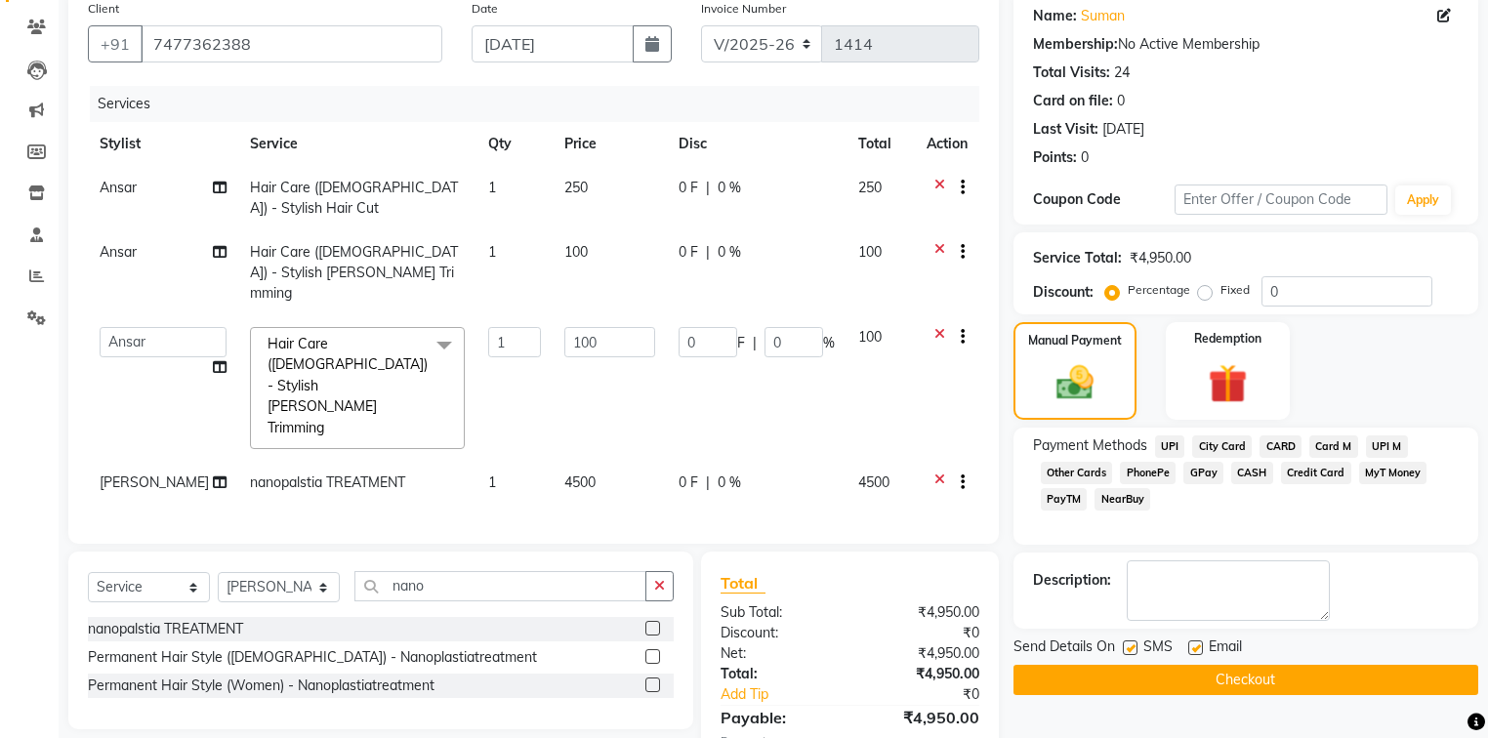
click at [1227, 675] on button "Checkout" at bounding box center [1245, 680] width 465 height 30
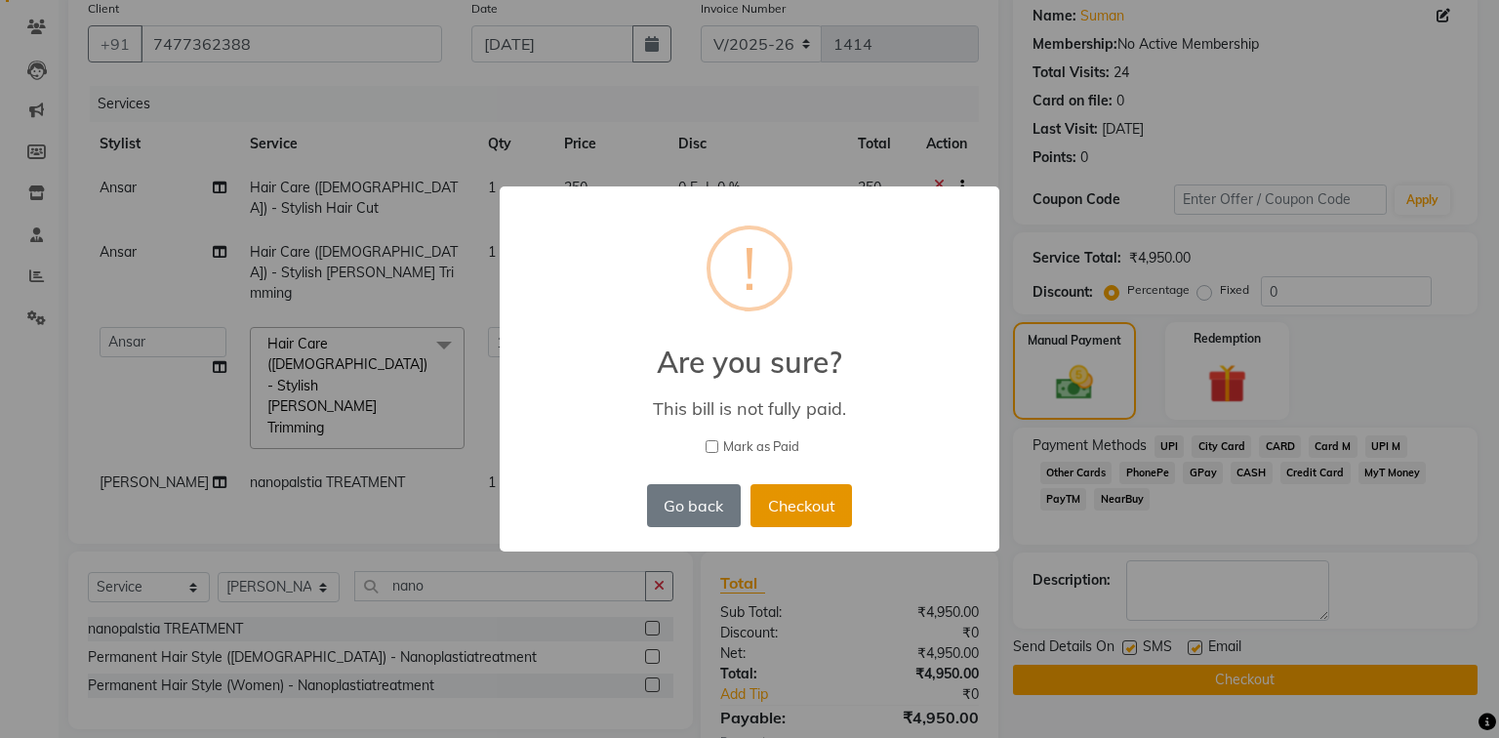
click at [801, 509] on button "Checkout" at bounding box center [802, 505] width 102 height 43
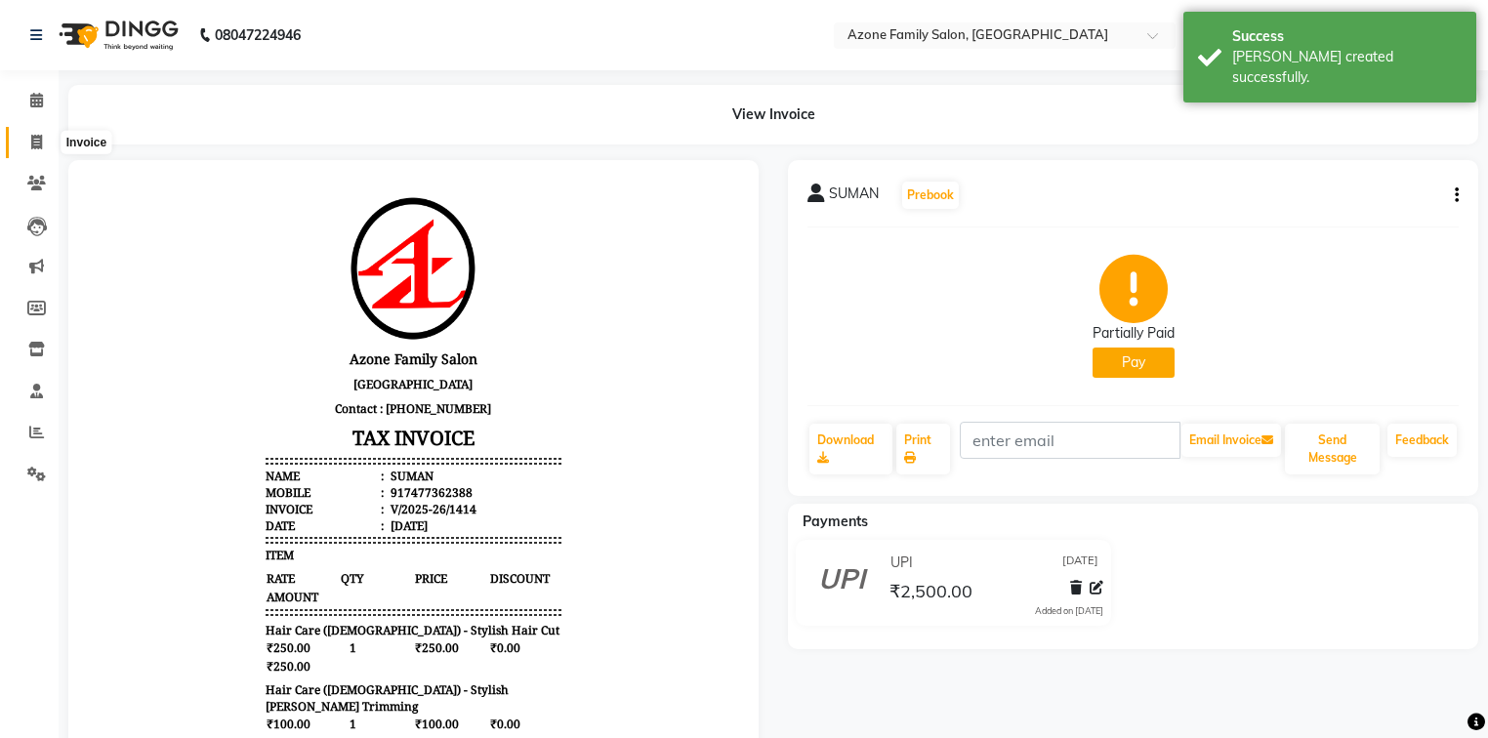
click at [29, 144] on span at bounding box center [37, 143] width 34 height 22
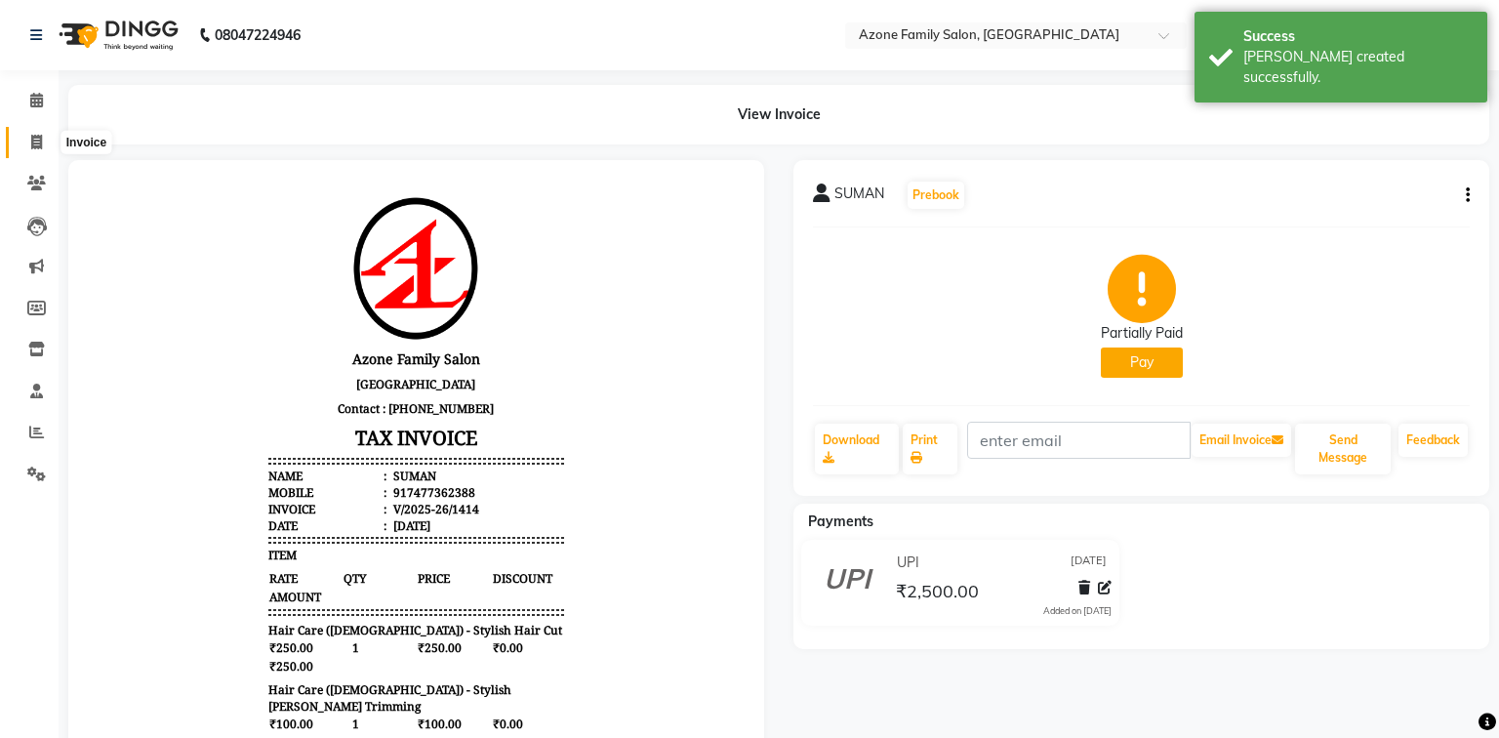
select select "service"
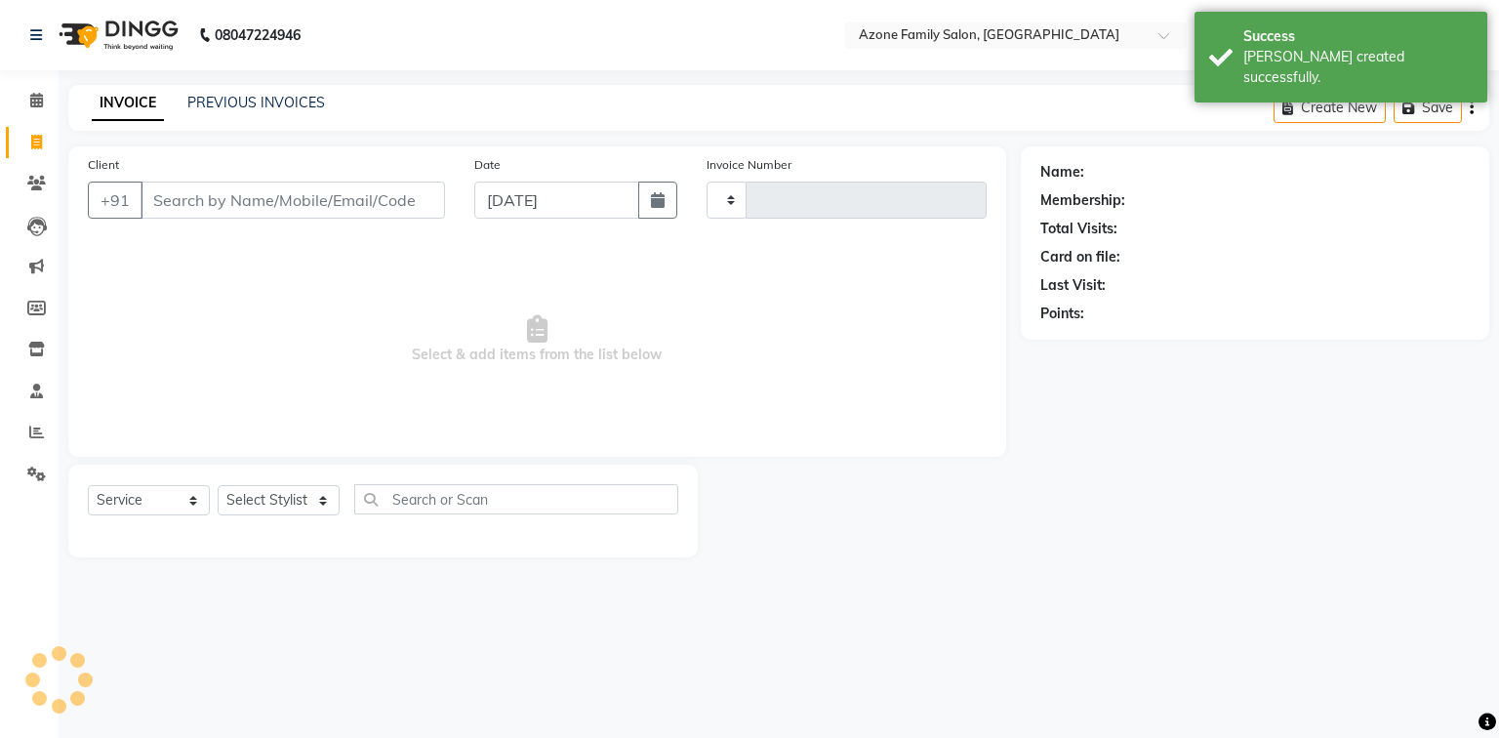
type input "1415"
select select "5098"
click at [236, 203] on input "Client" at bounding box center [293, 200] width 305 height 37
click at [226, 97] on link "PREVIOUS INVOICES" at bounding box center [256, 103] width 138 height 18
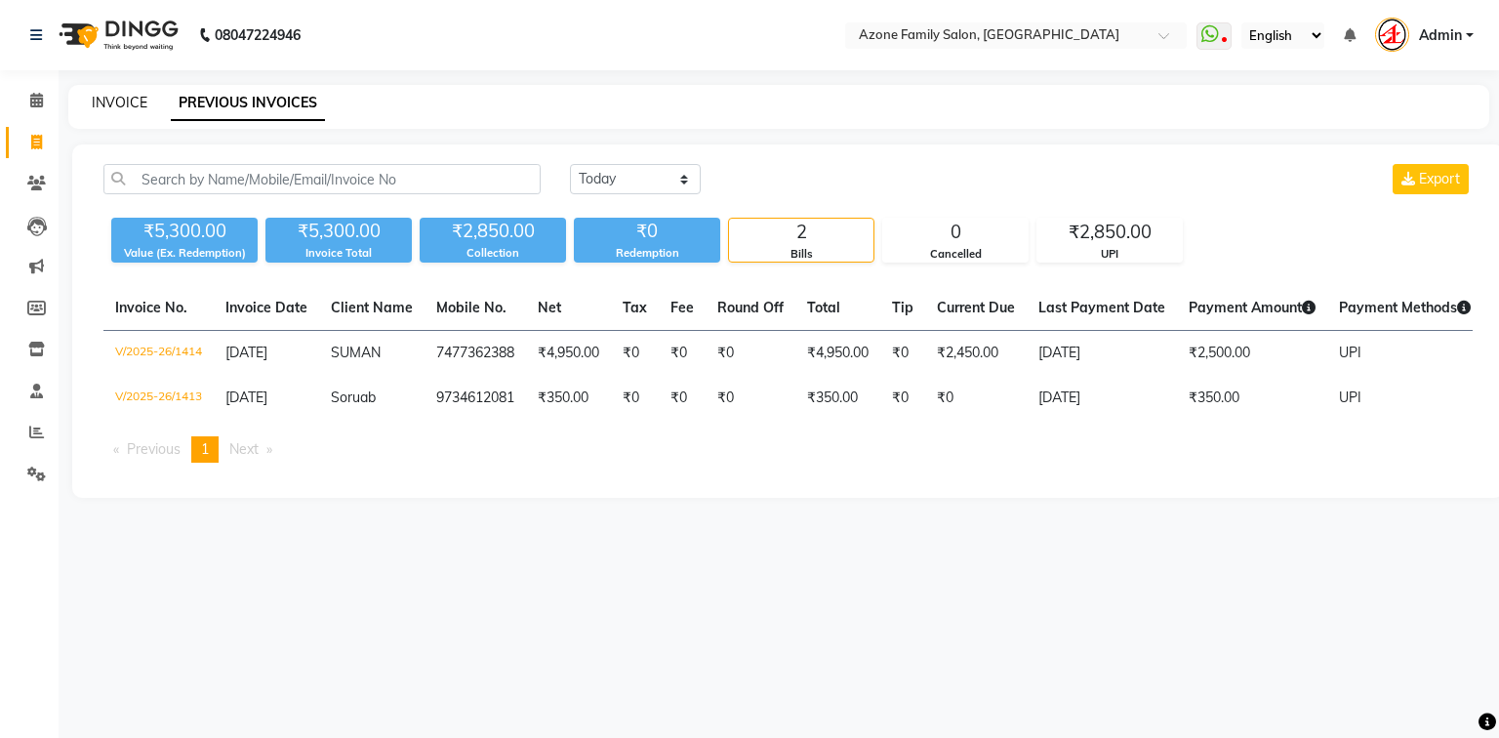
click at [128, 104] on link "INVOICE" at bounding box center [120, 103] width 56 height 18
select select "5098"
select select "service"
